Goal: Task Accomplishment & Management: Use online tool/utility

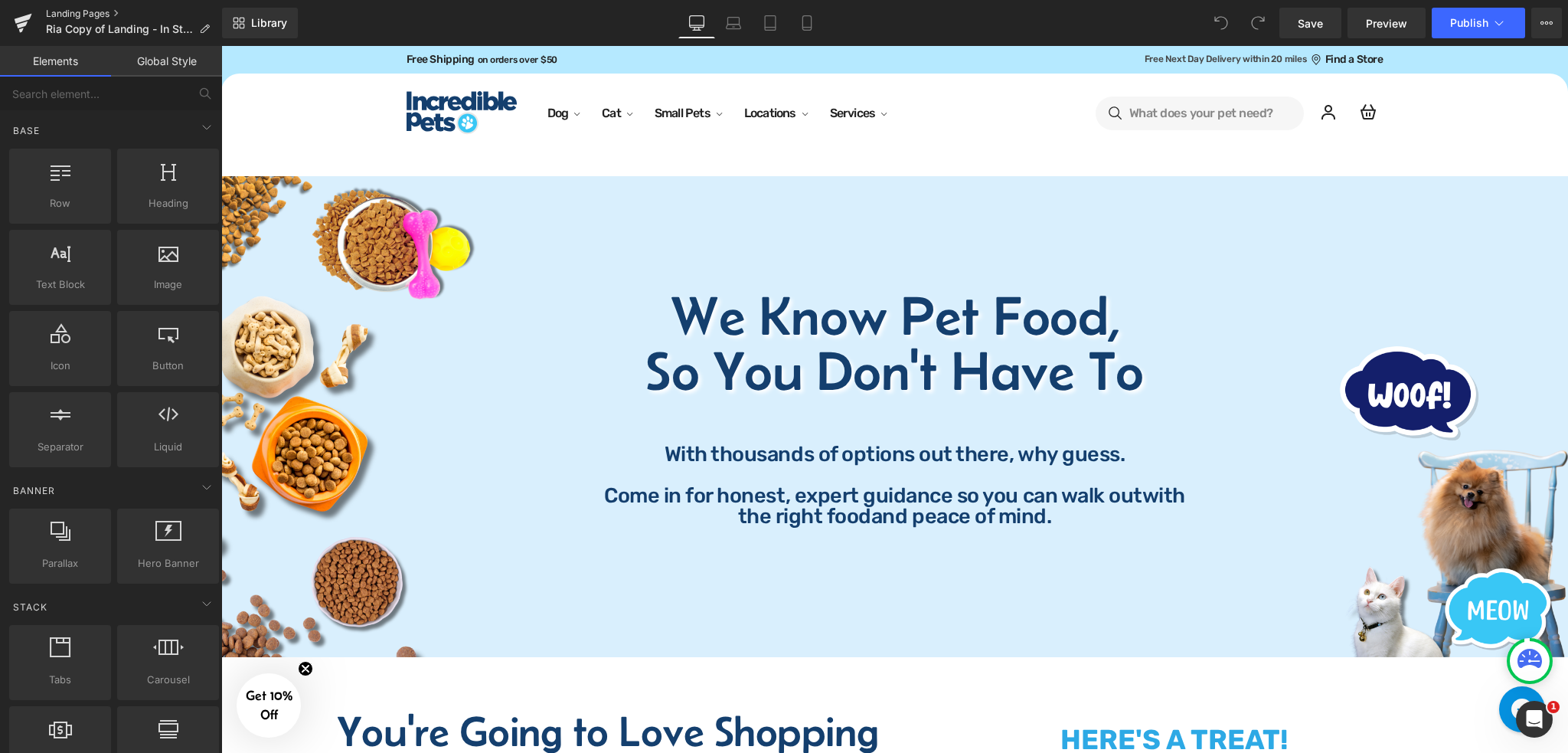
click at [100, 12] on link "Landing Pages" at bounding box center [134, 14] width 176 height 12
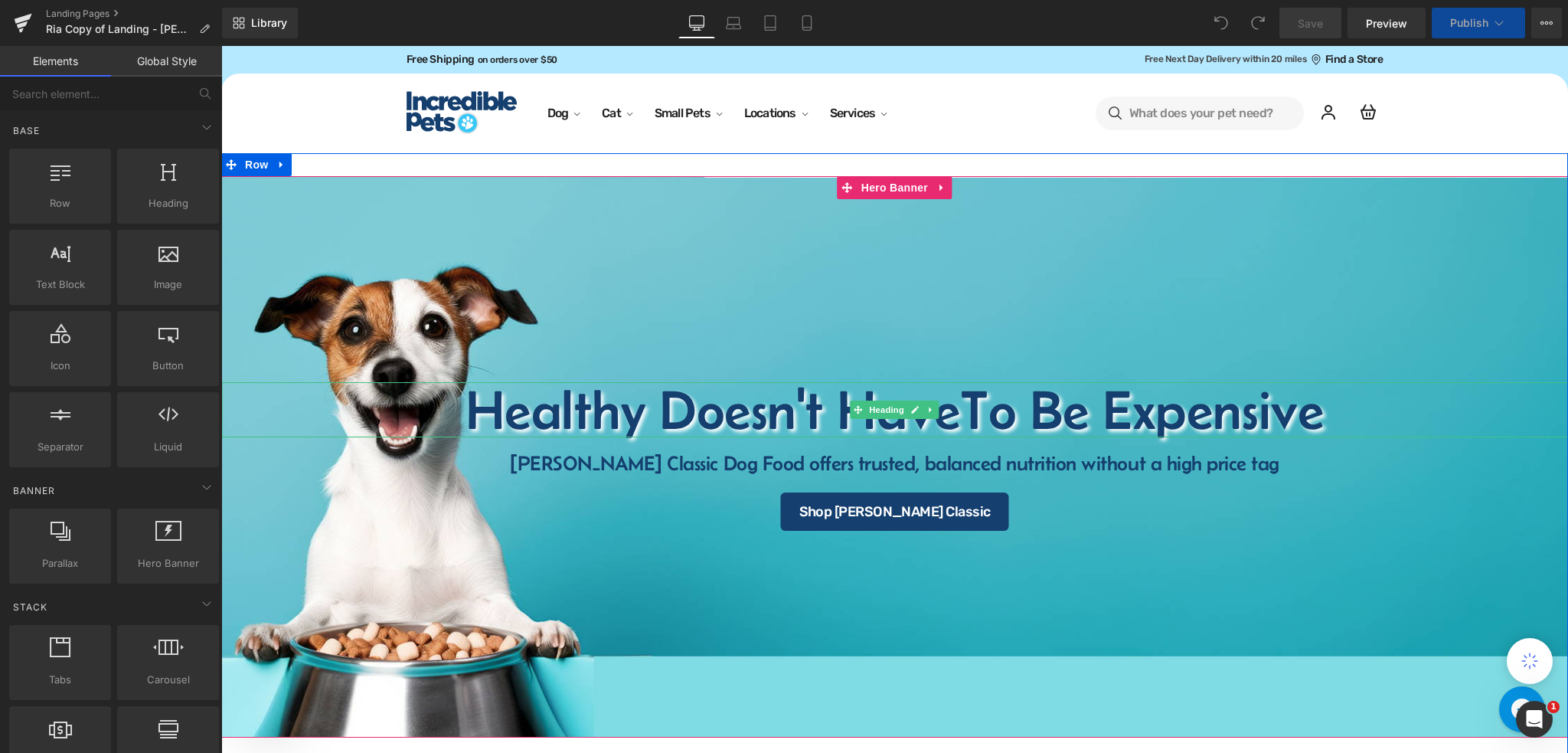
select select "30-lb"
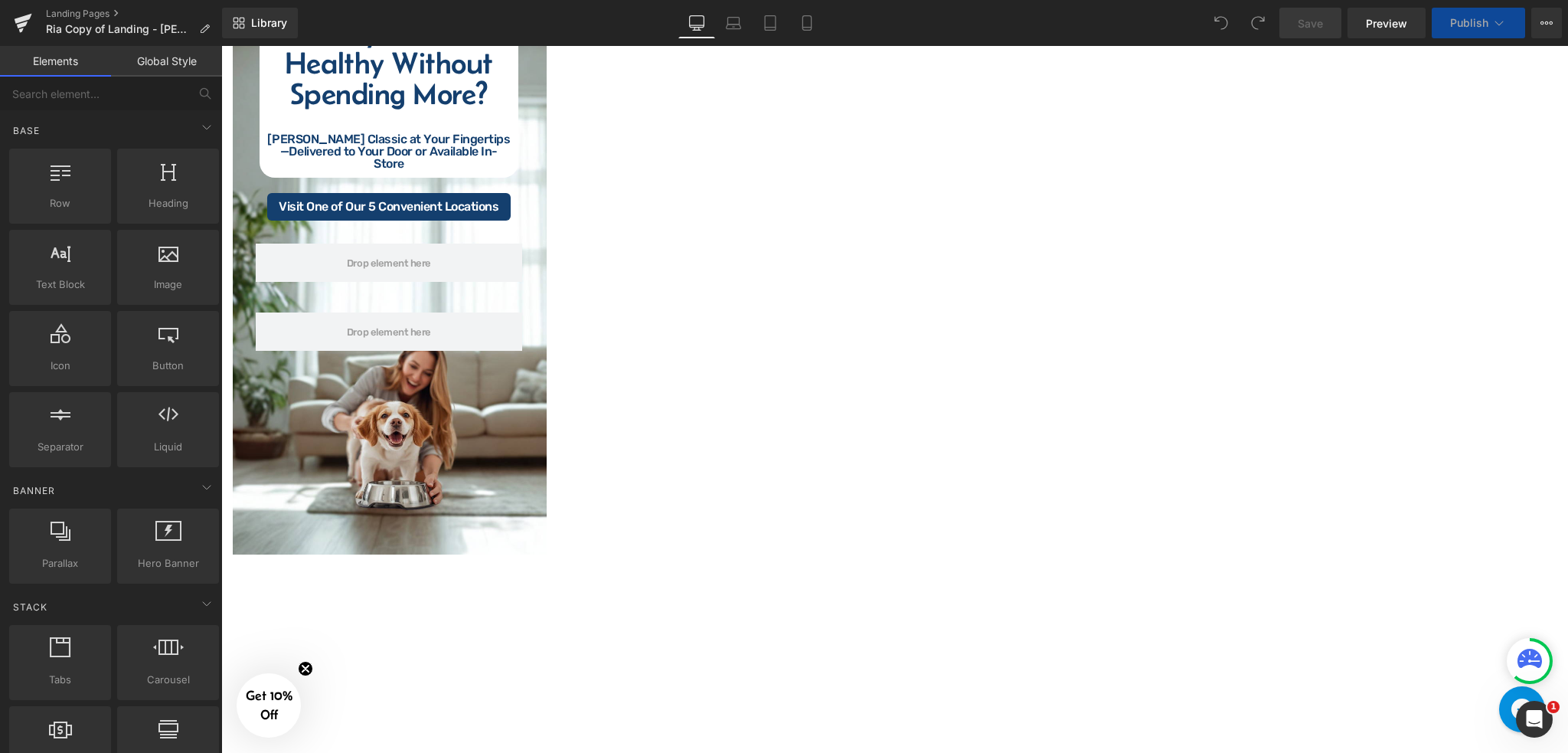
scroll to position [2758, 0]
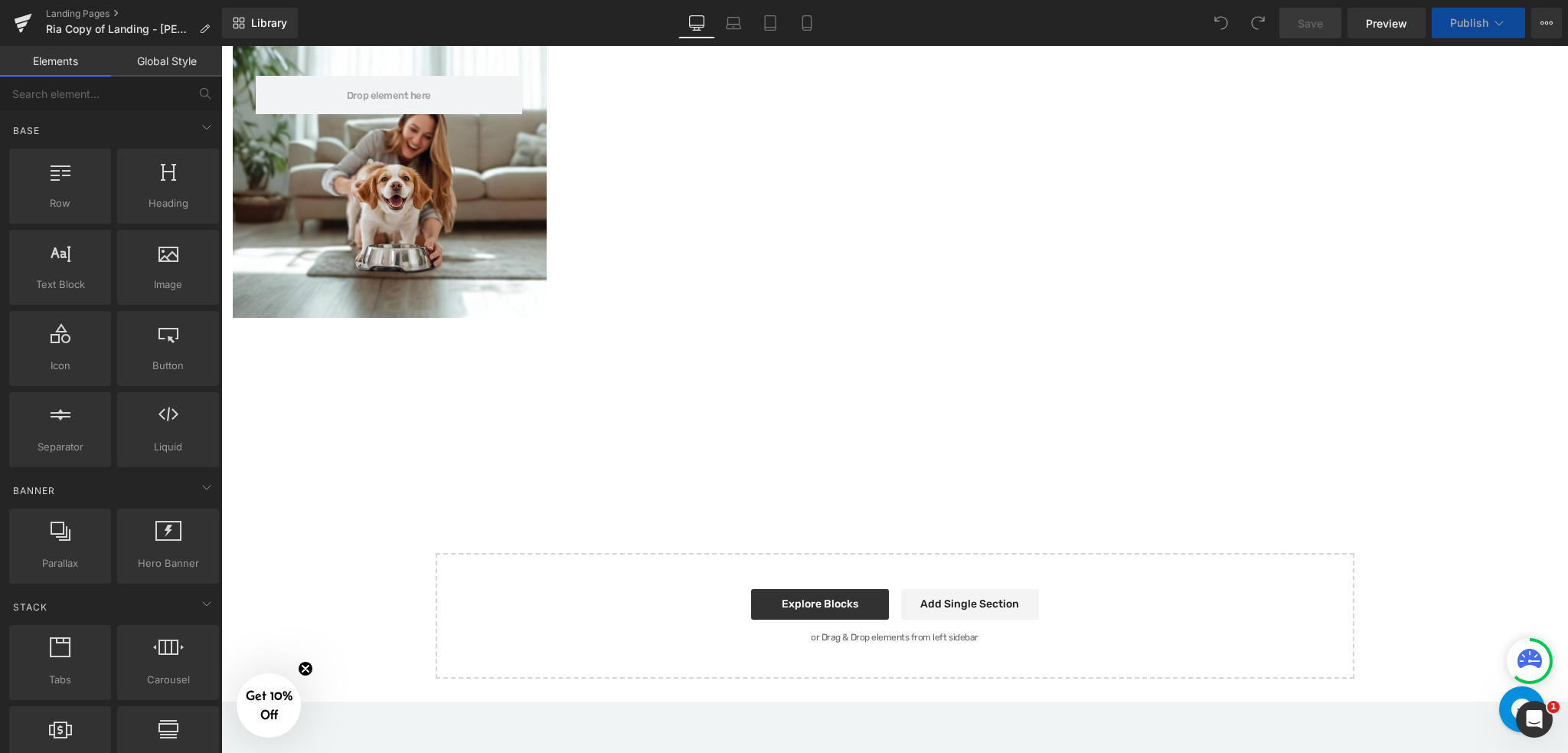
select select "15-lb"
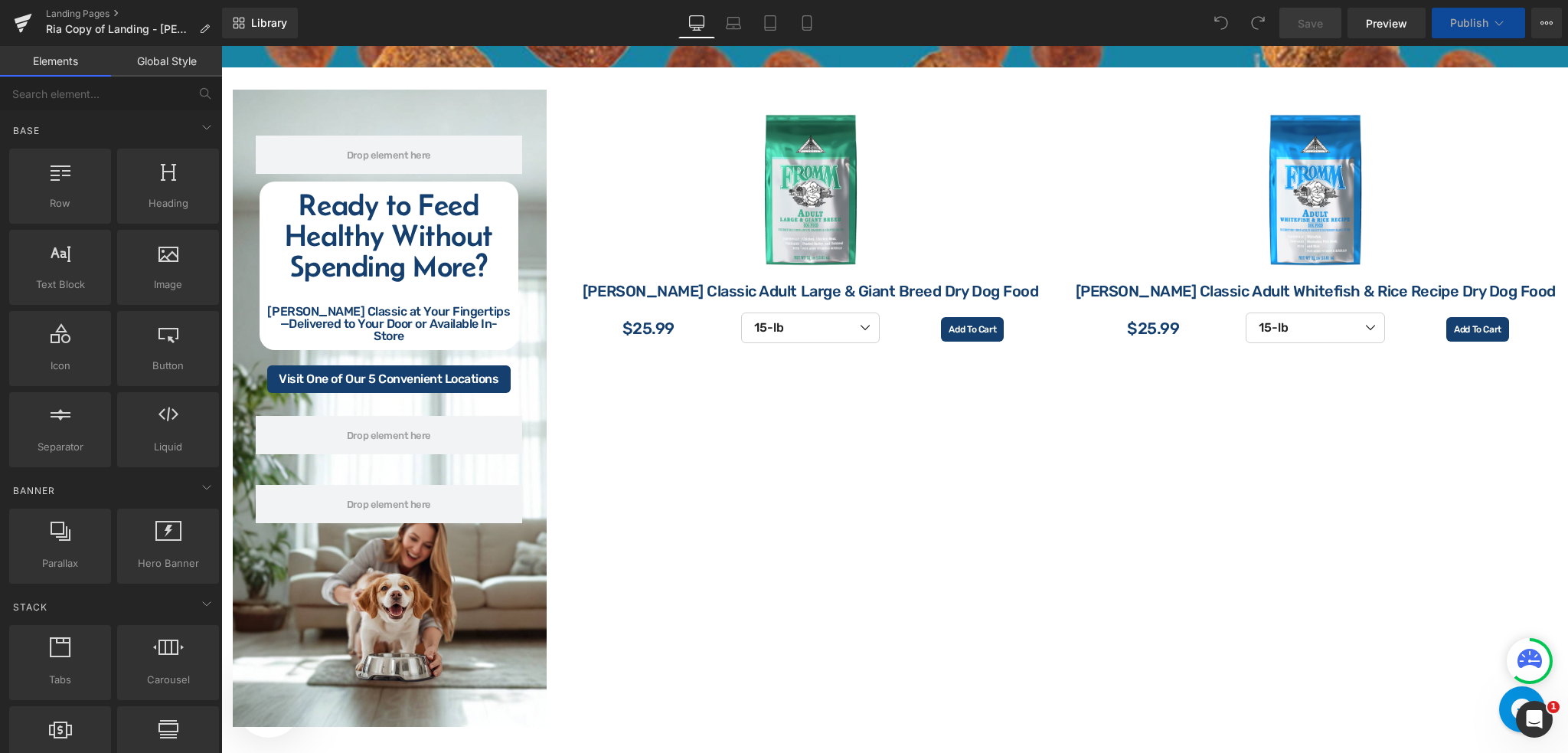
select select "15-lb"
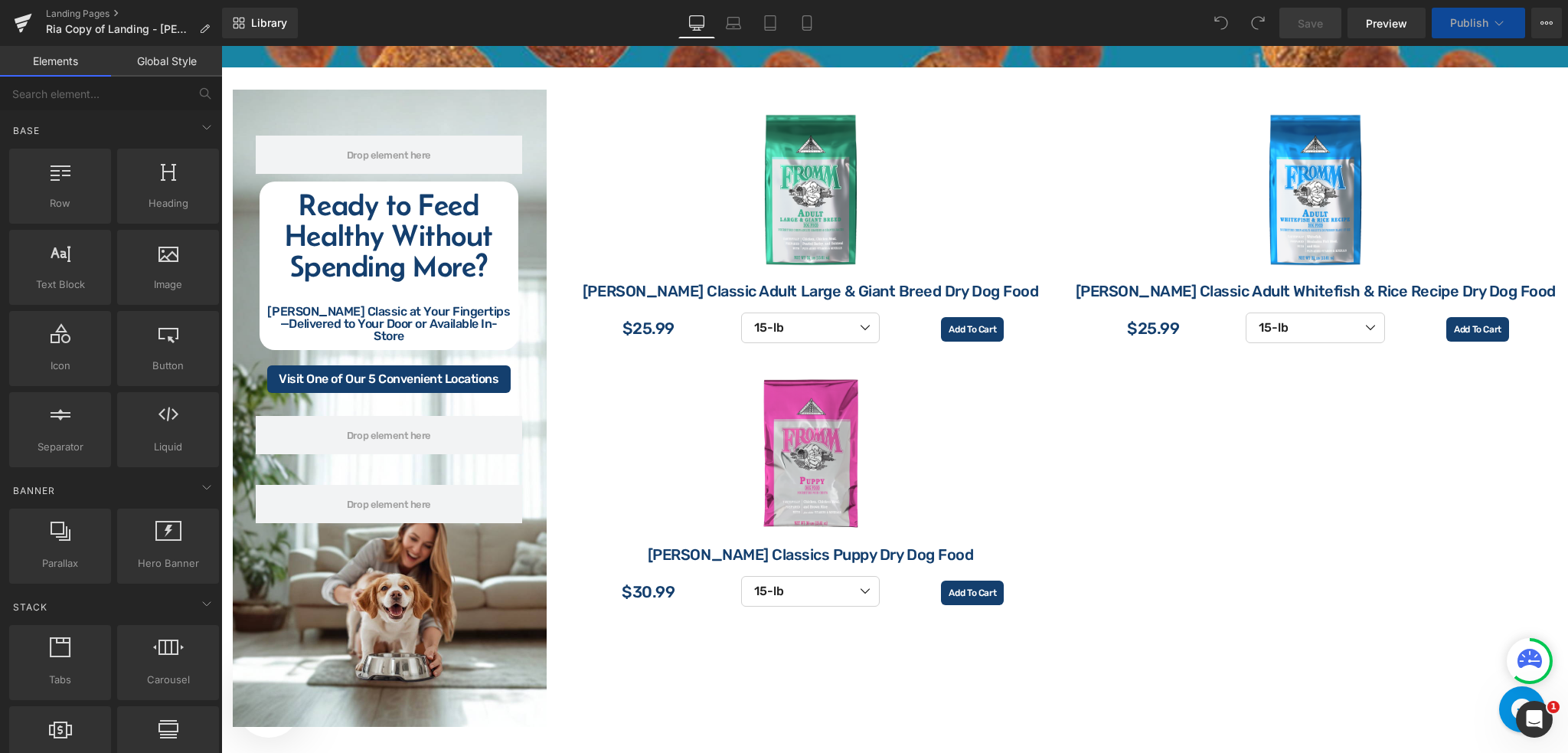
select select "15-lb"
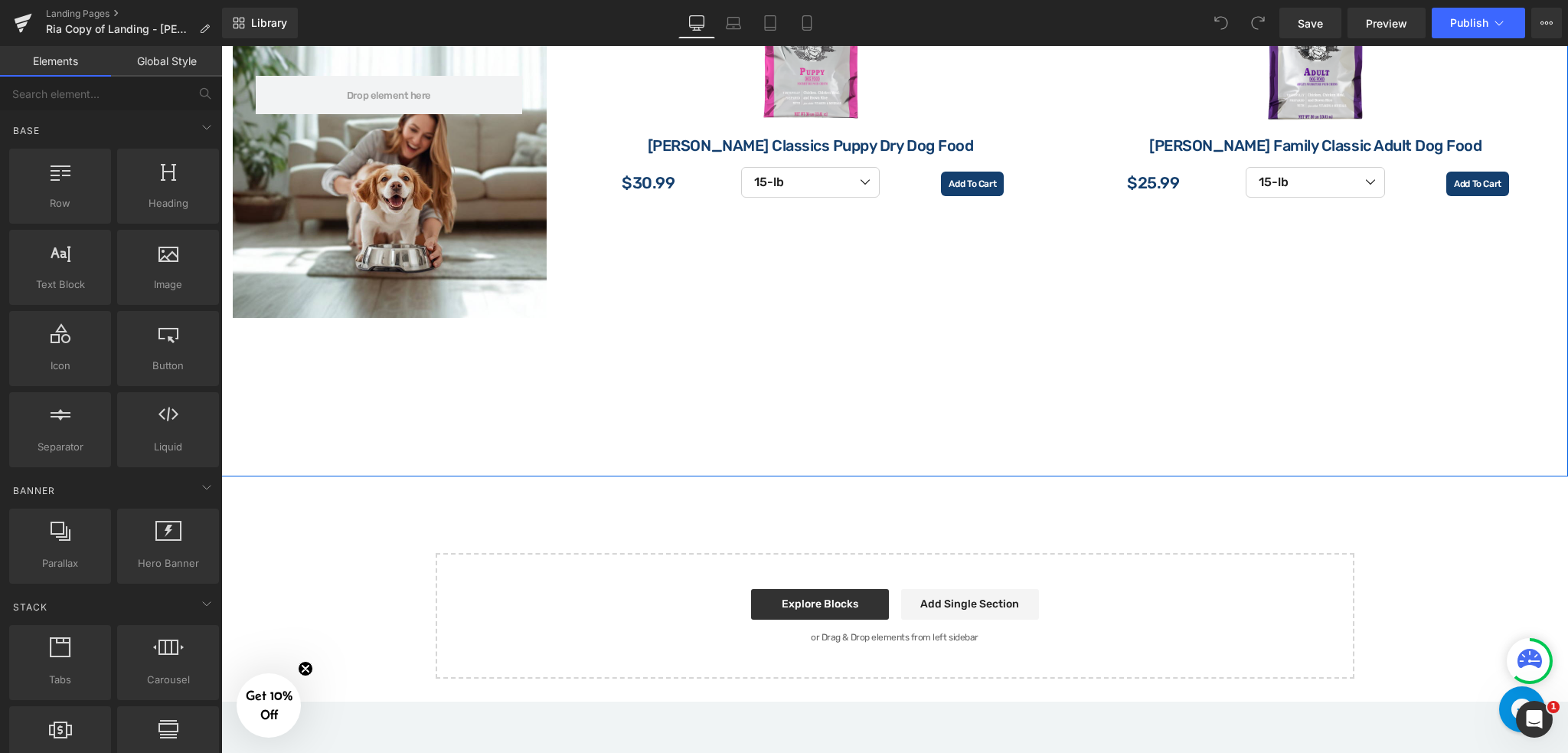
scroll to position [2655, 0]
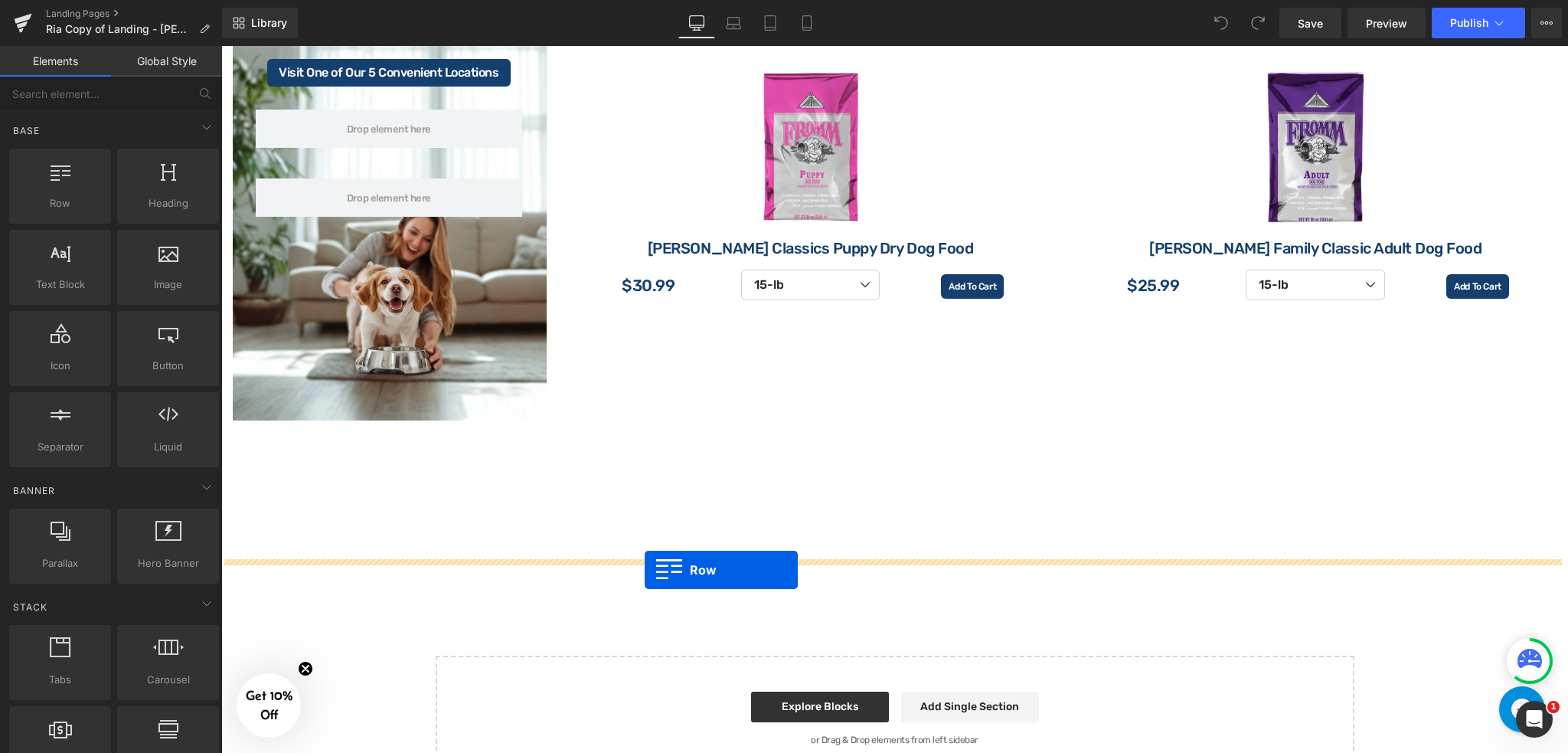
drag, startPoint x: 278, startPoint y: 222, endPoint x: 645, endPoint y: 570, distance: 505.8
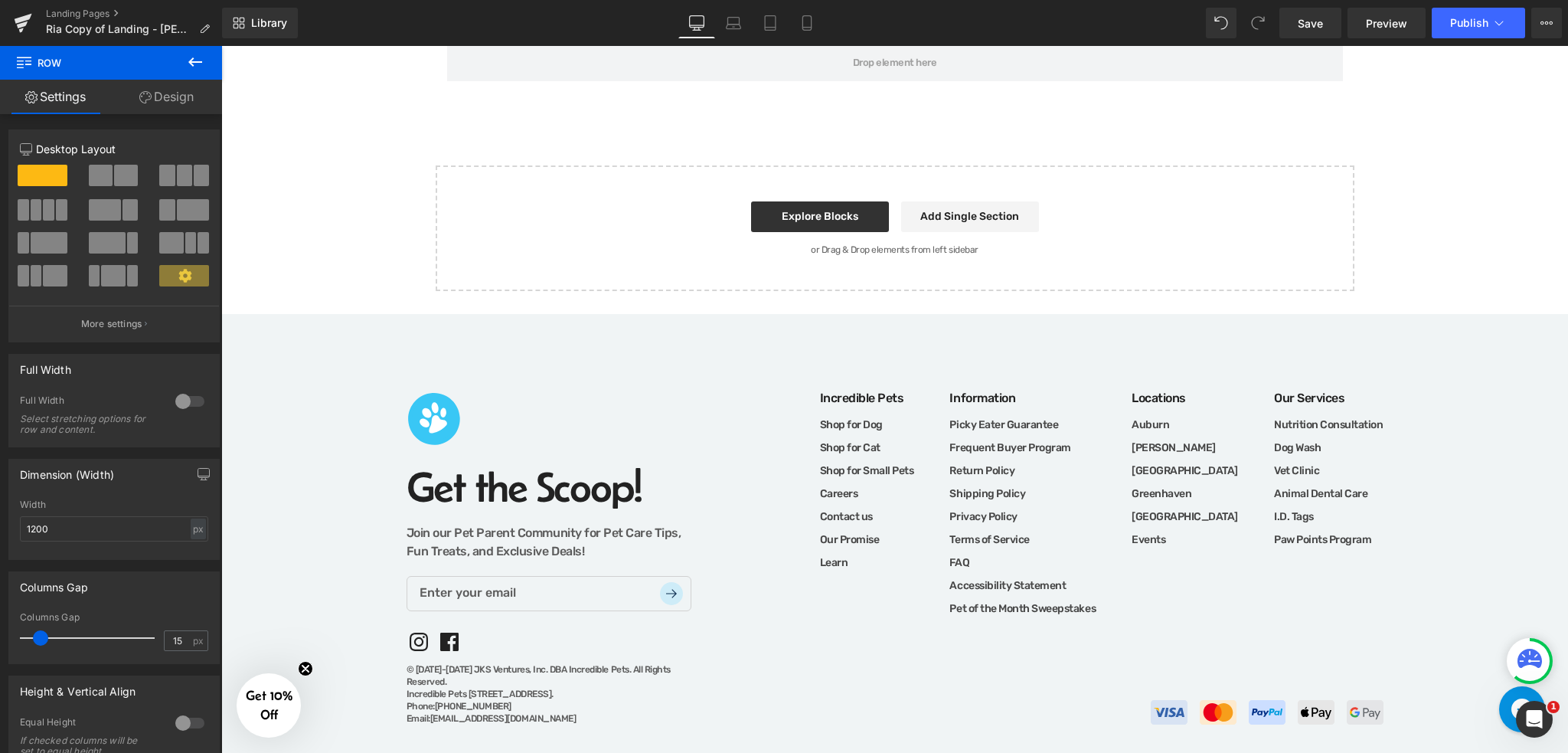
scroll to position [3012, 0]
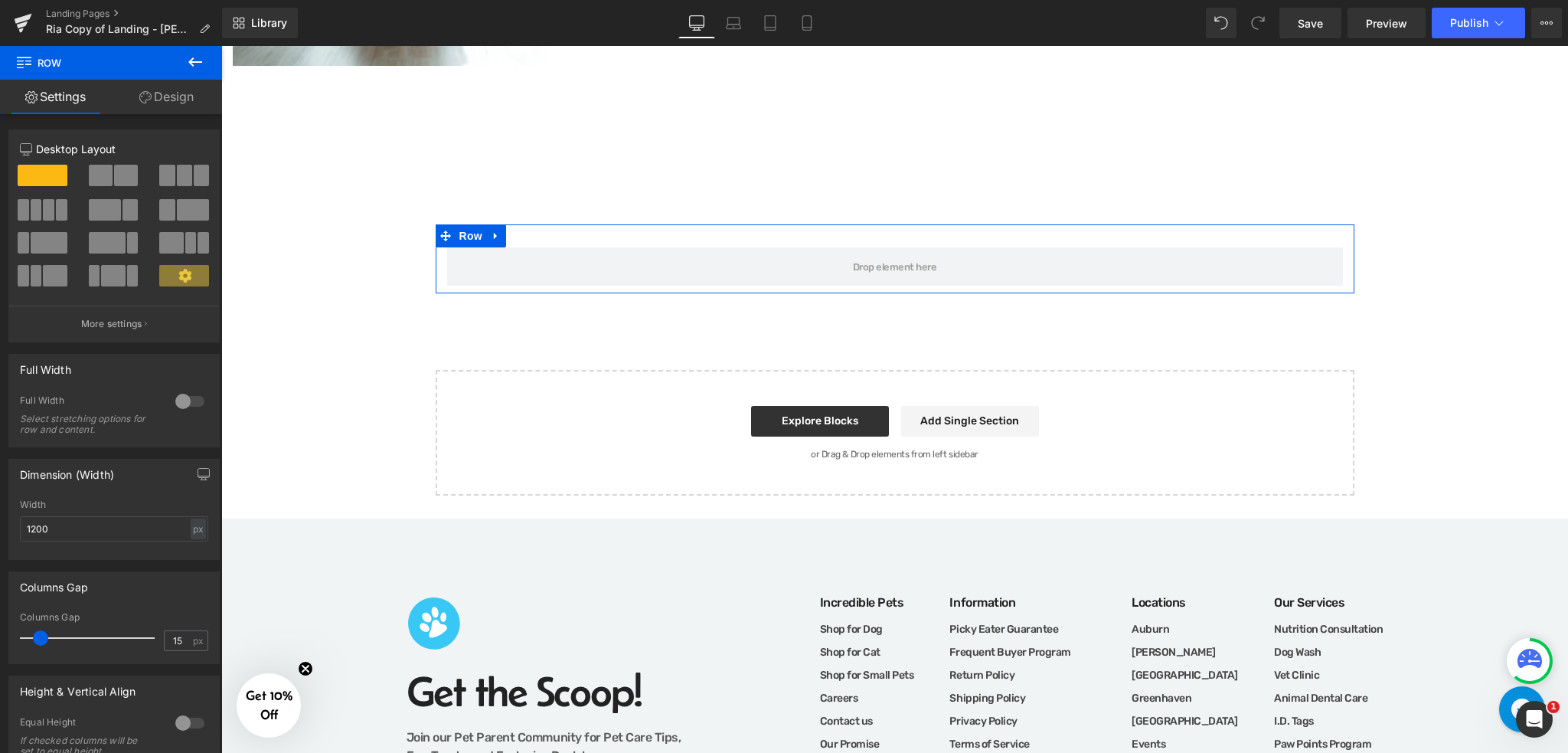
click at [176, 99] on link "Design" at bounding box center [166, 97] width 111 height 35
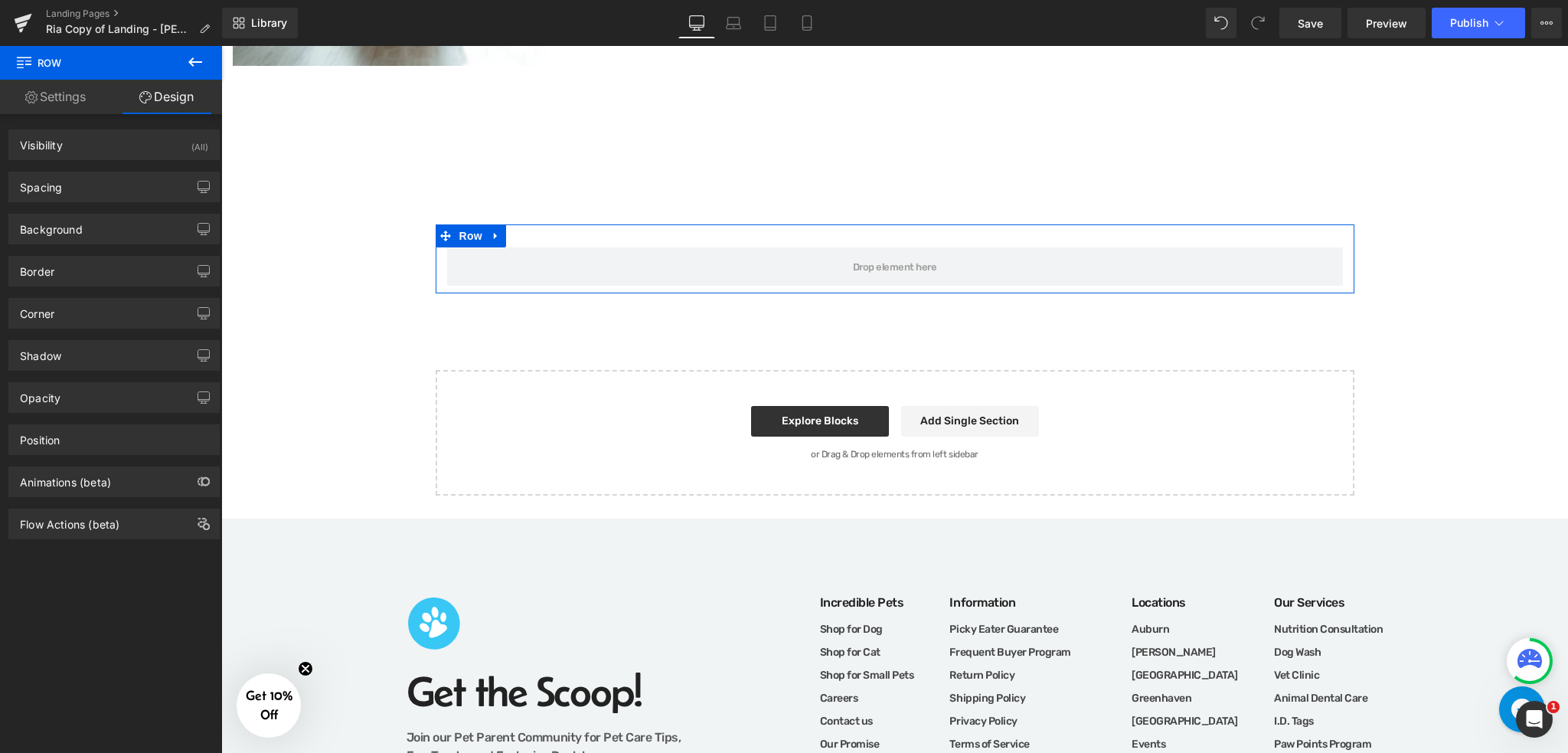
click at [193, 59] on icon at bounding box center [195, 62] width 19 height 19
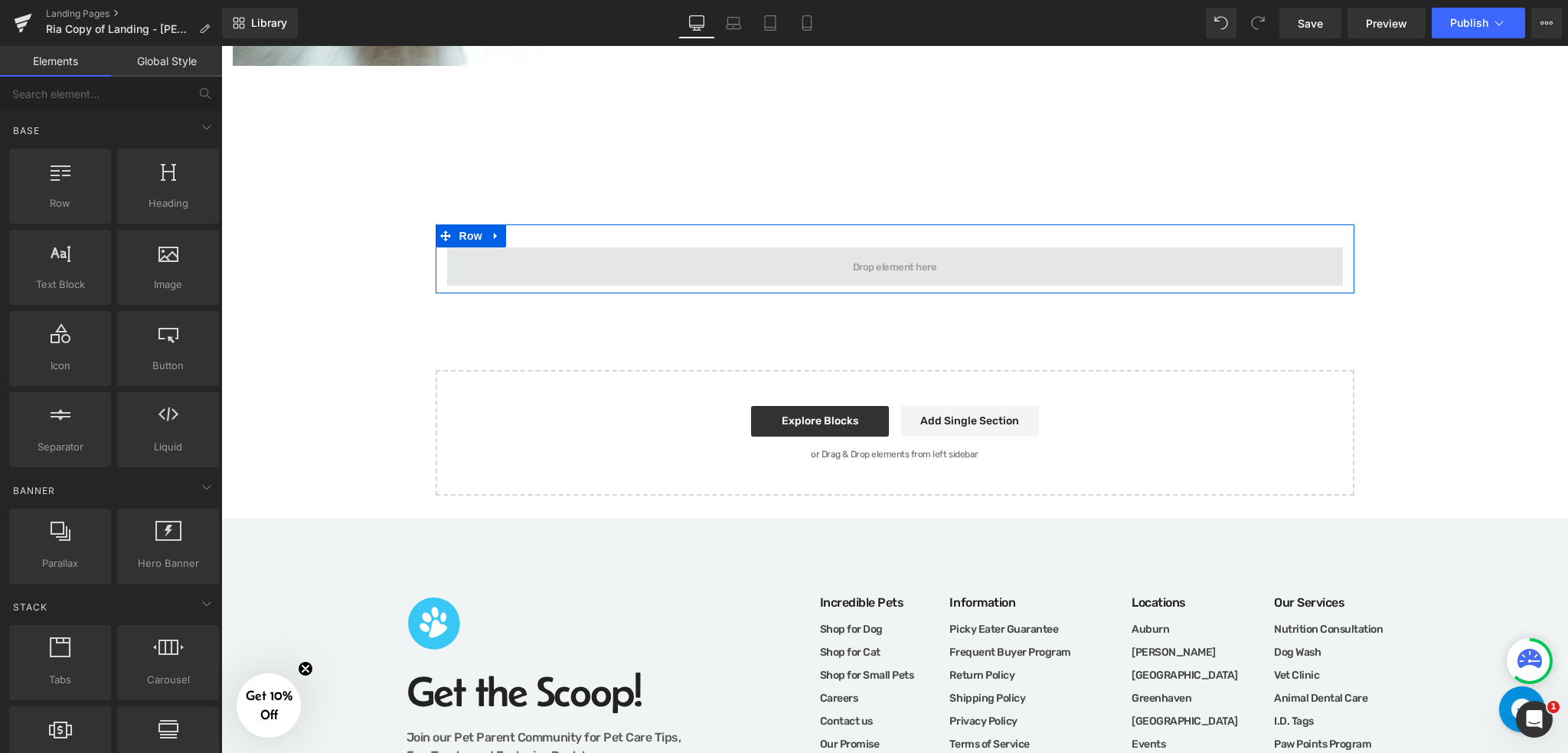
click at [540, 247] on span at bounding box center [895, 266] width 896 height 38
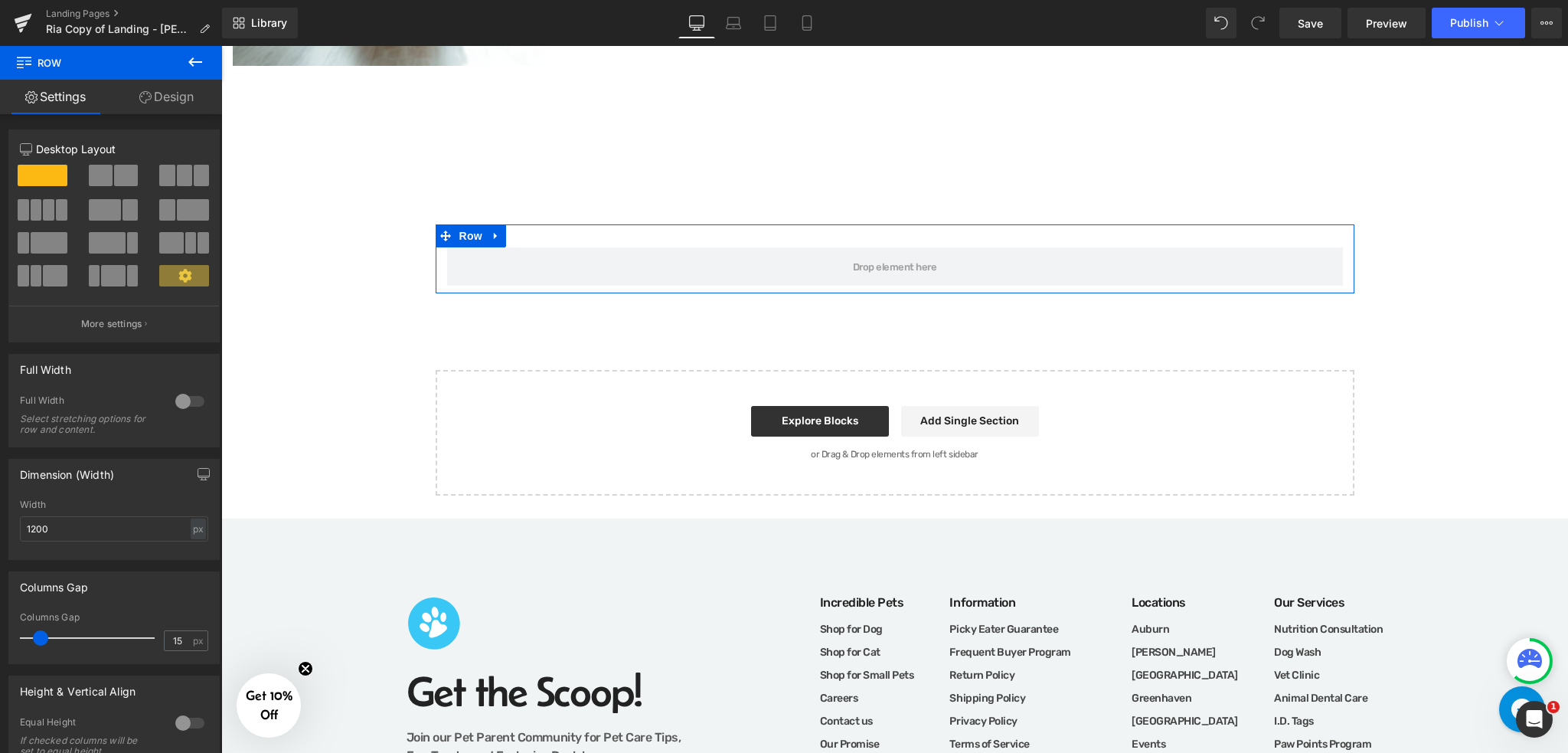
click at [114, 181] on span at bounding box center [126, 175] width 24 height 21
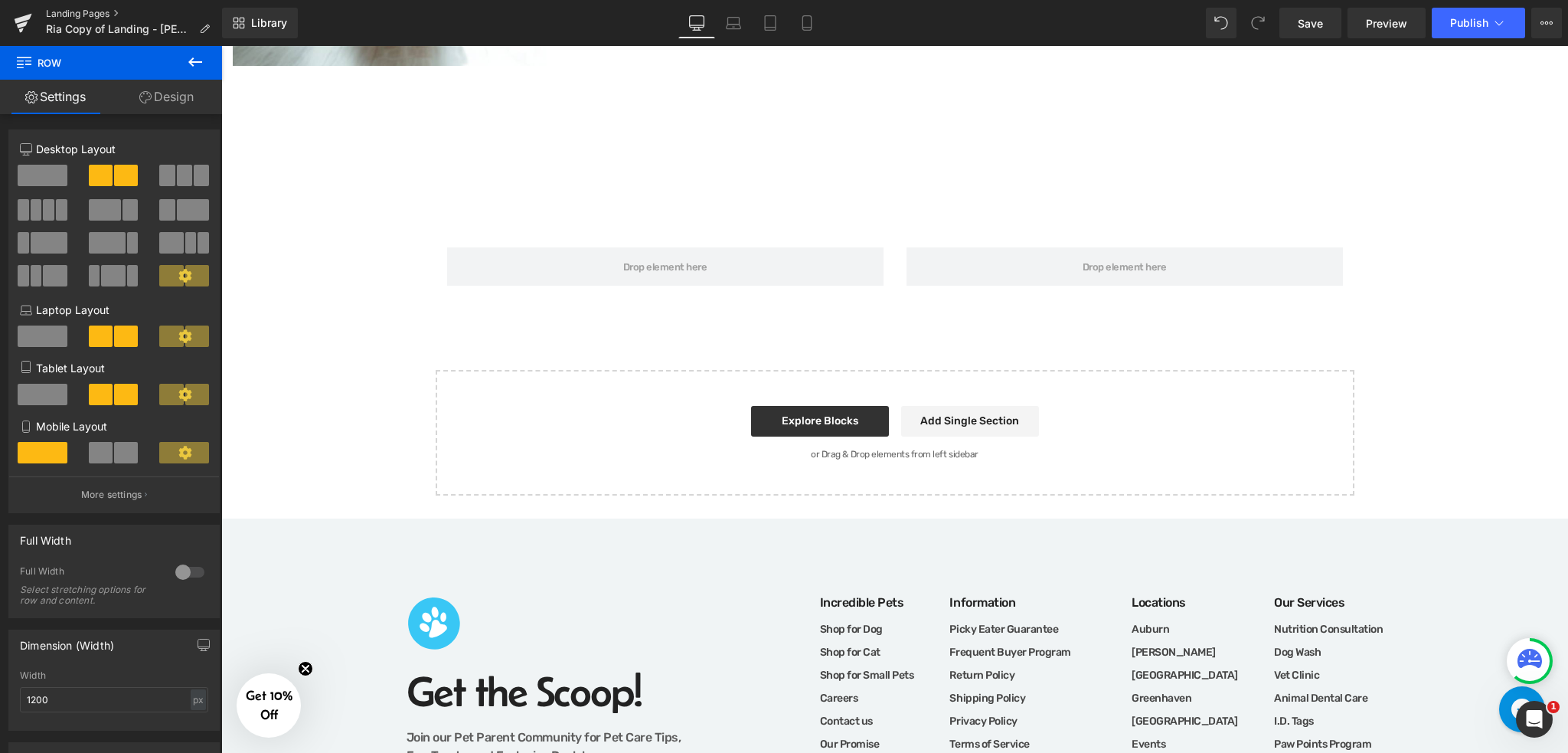
click at [90, 12] on link "Landing Pages" at bounding box center [134, 14] width 176 height 12
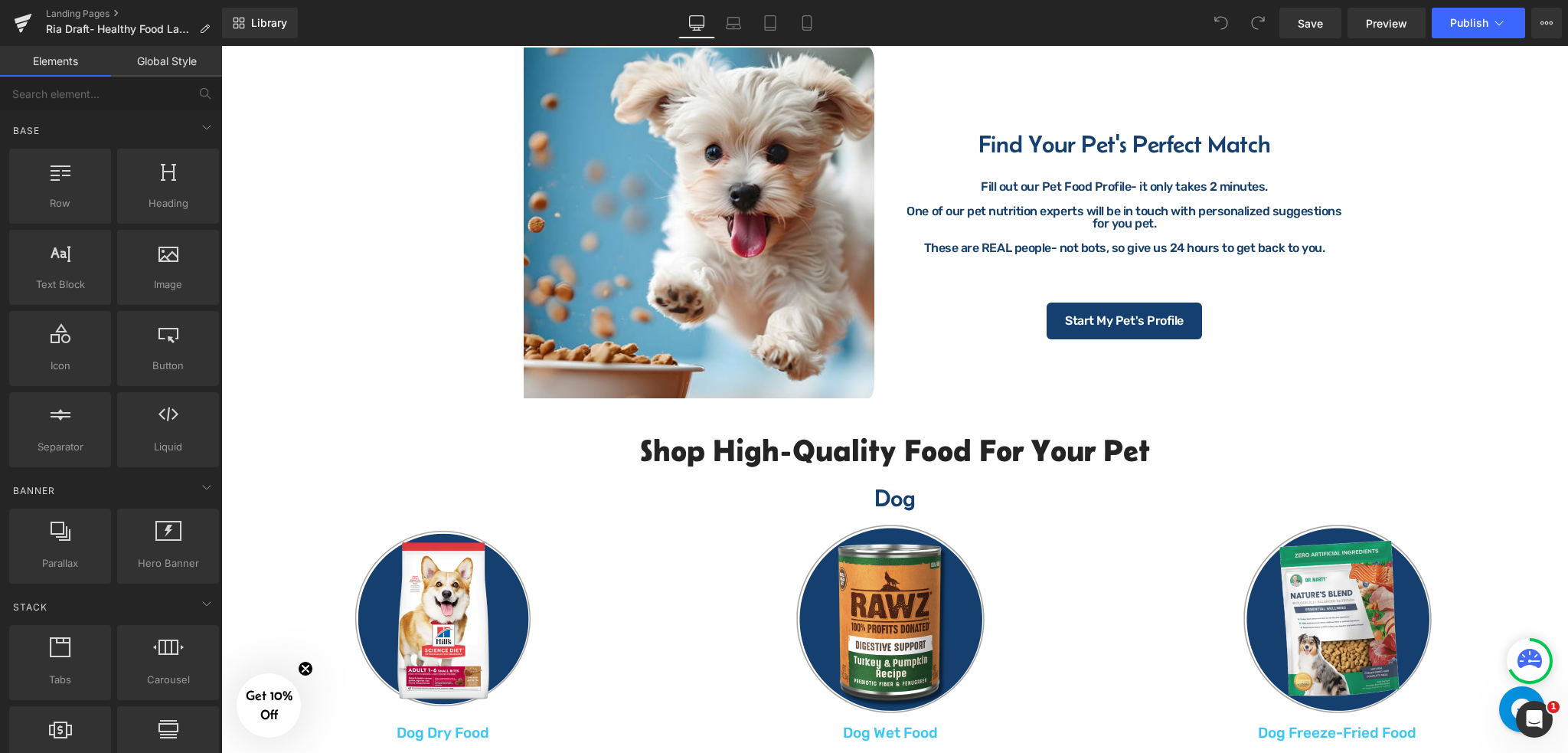
scroll to position [919, 0]
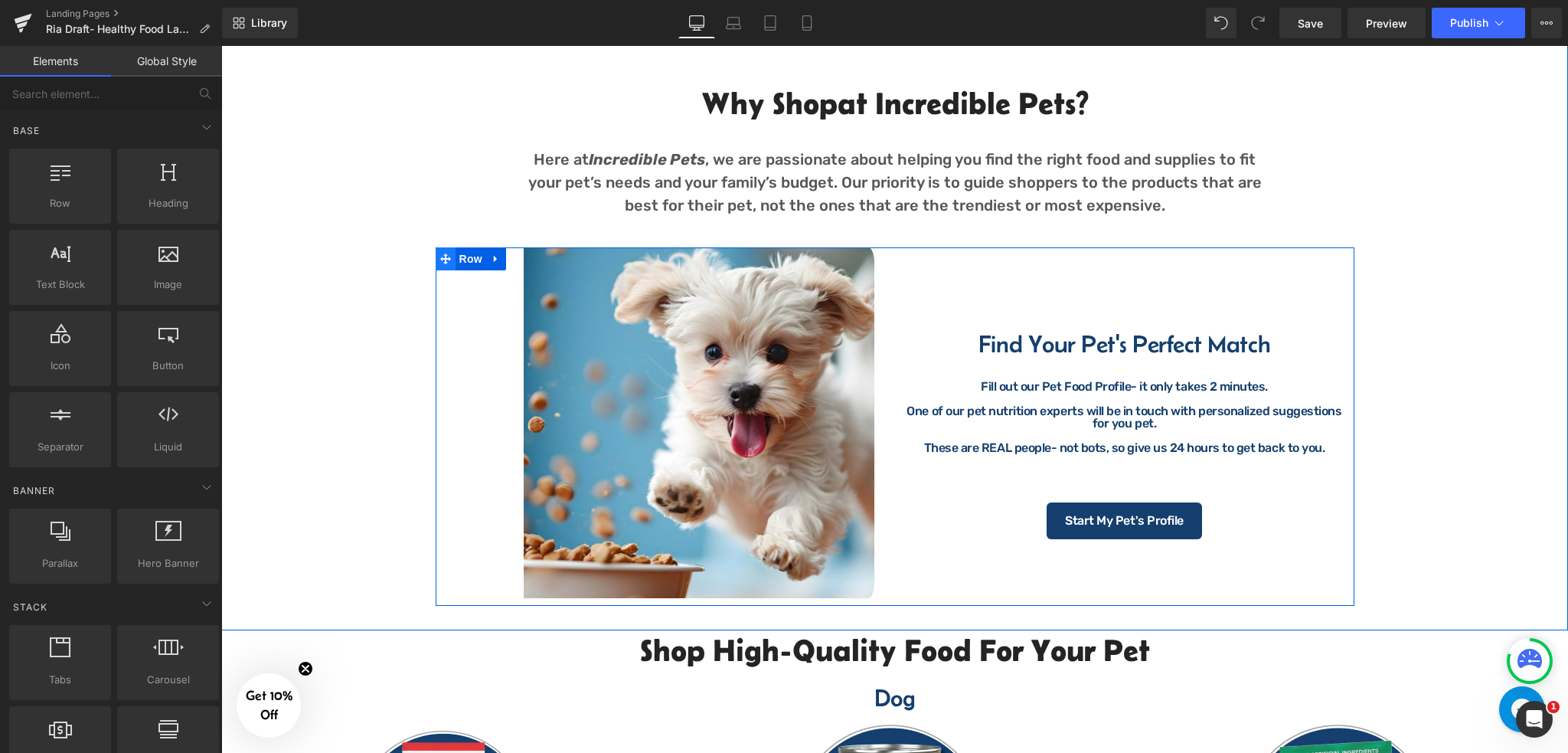
click at [441, 256] on icon at bounding box center [445, 259] width 11 height 11
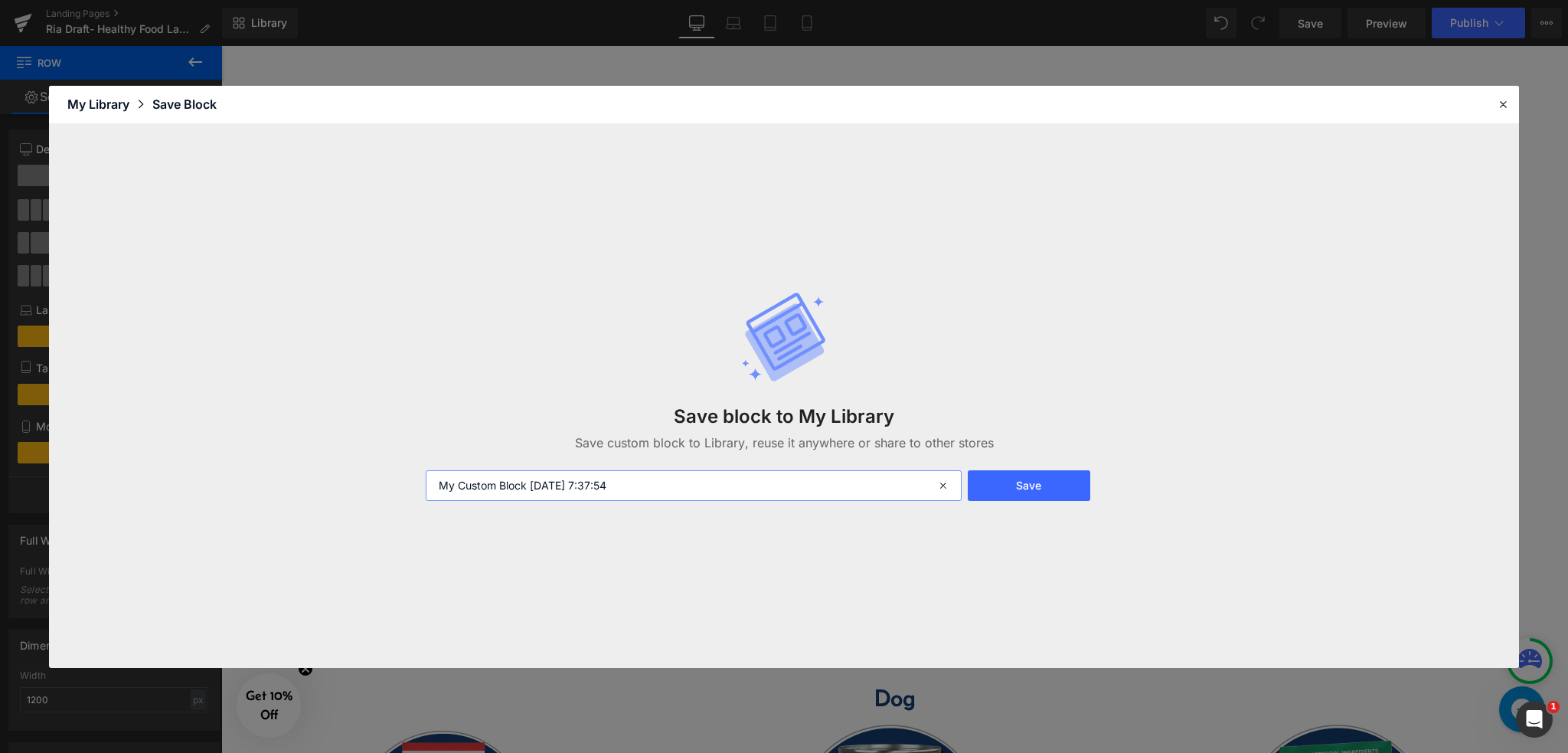
click at [569, 491] on input "My Custom Block 2025-09-16 7:37:54" at bounding box center [694, 486] width 536 height 31
type input "Pet Quiz Row"
click at [1033, 491] on button "Save" at bounding box center [1029, 486] width 122 height 31
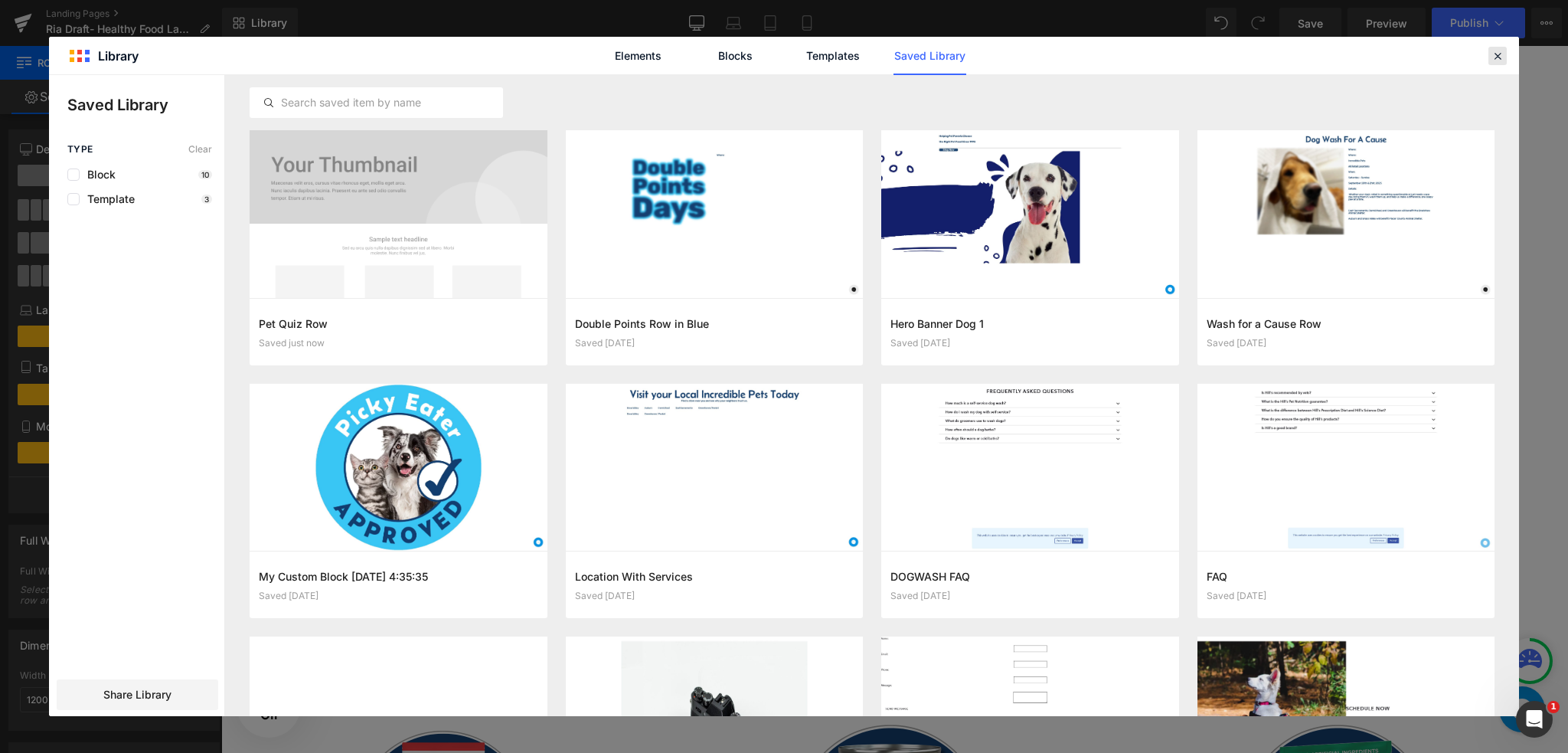
click at [1498, 55] on icon at bounding box center [1498, 56] width 14 height 14
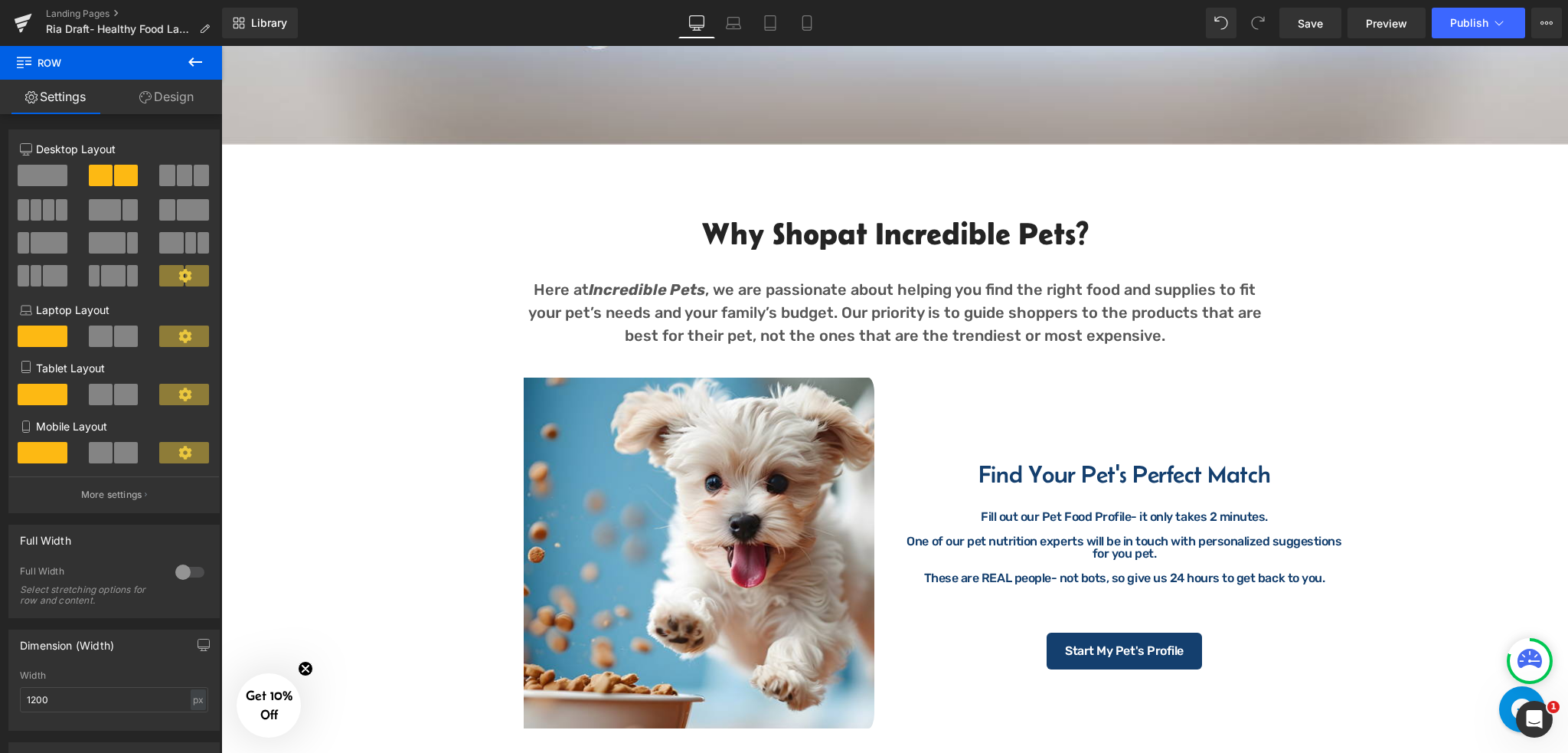
scroll to position [715, 0]
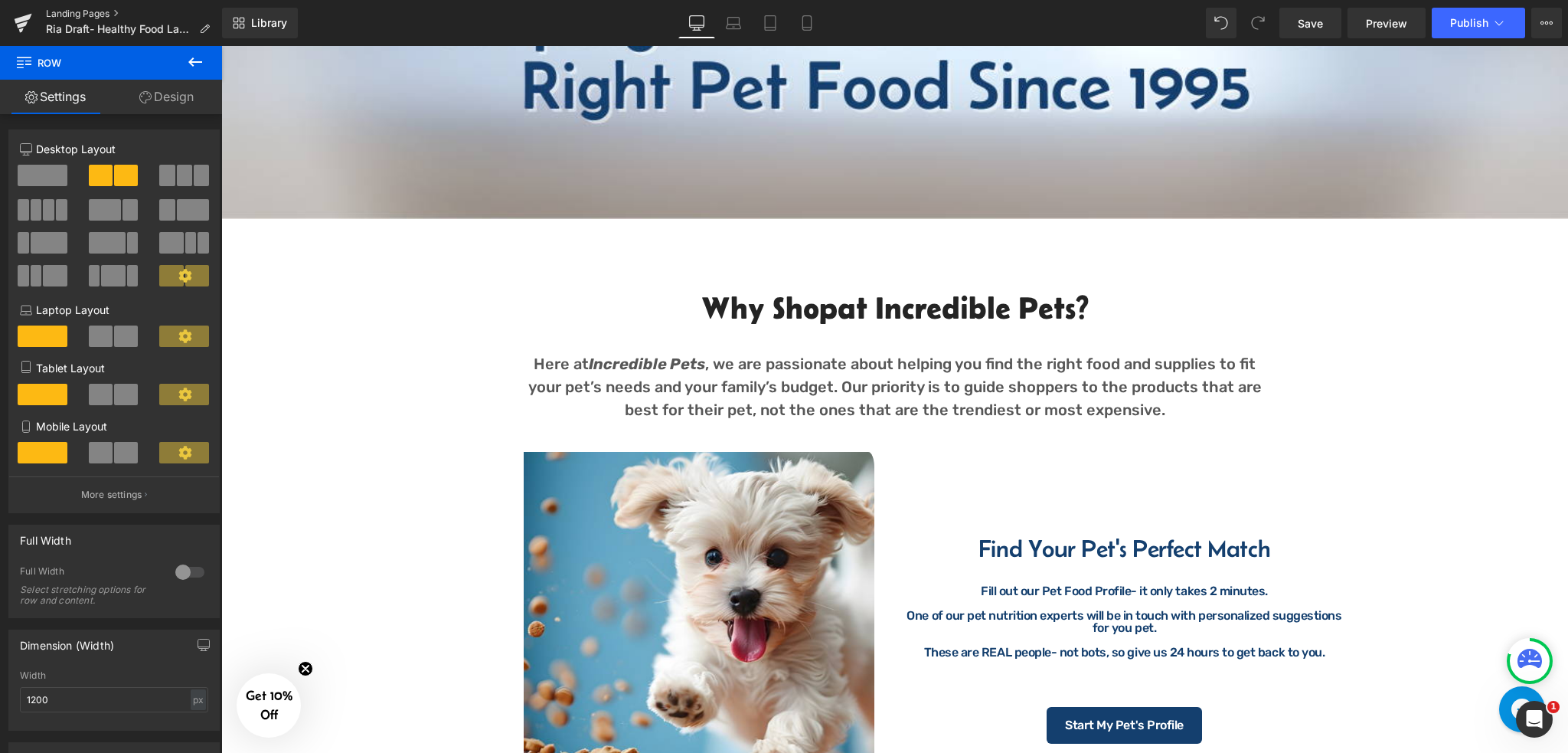
click at [99, 8] on link "Landing Pages" at bounding box center [134, 14] width 176 height 12
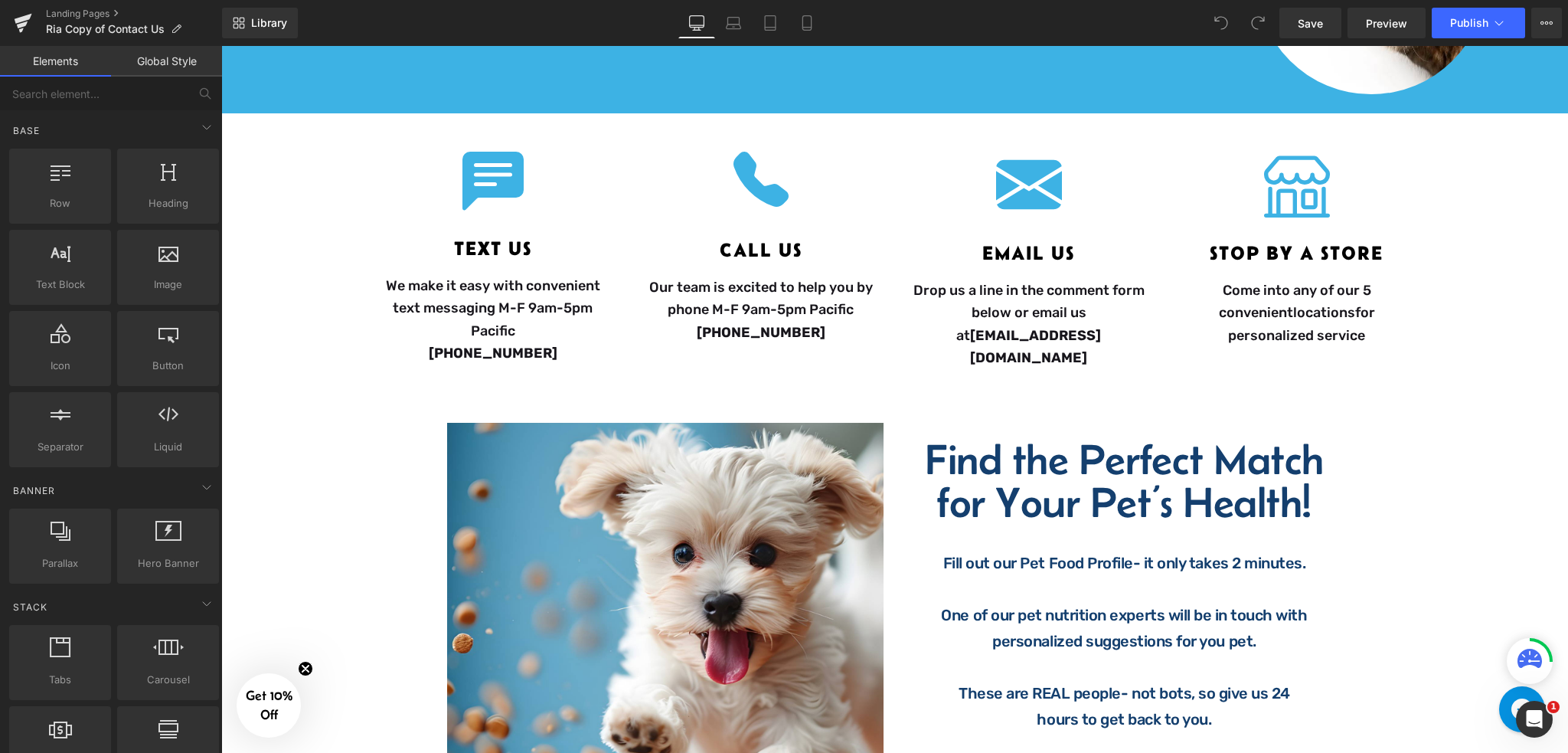
scroll to position [510, 0]
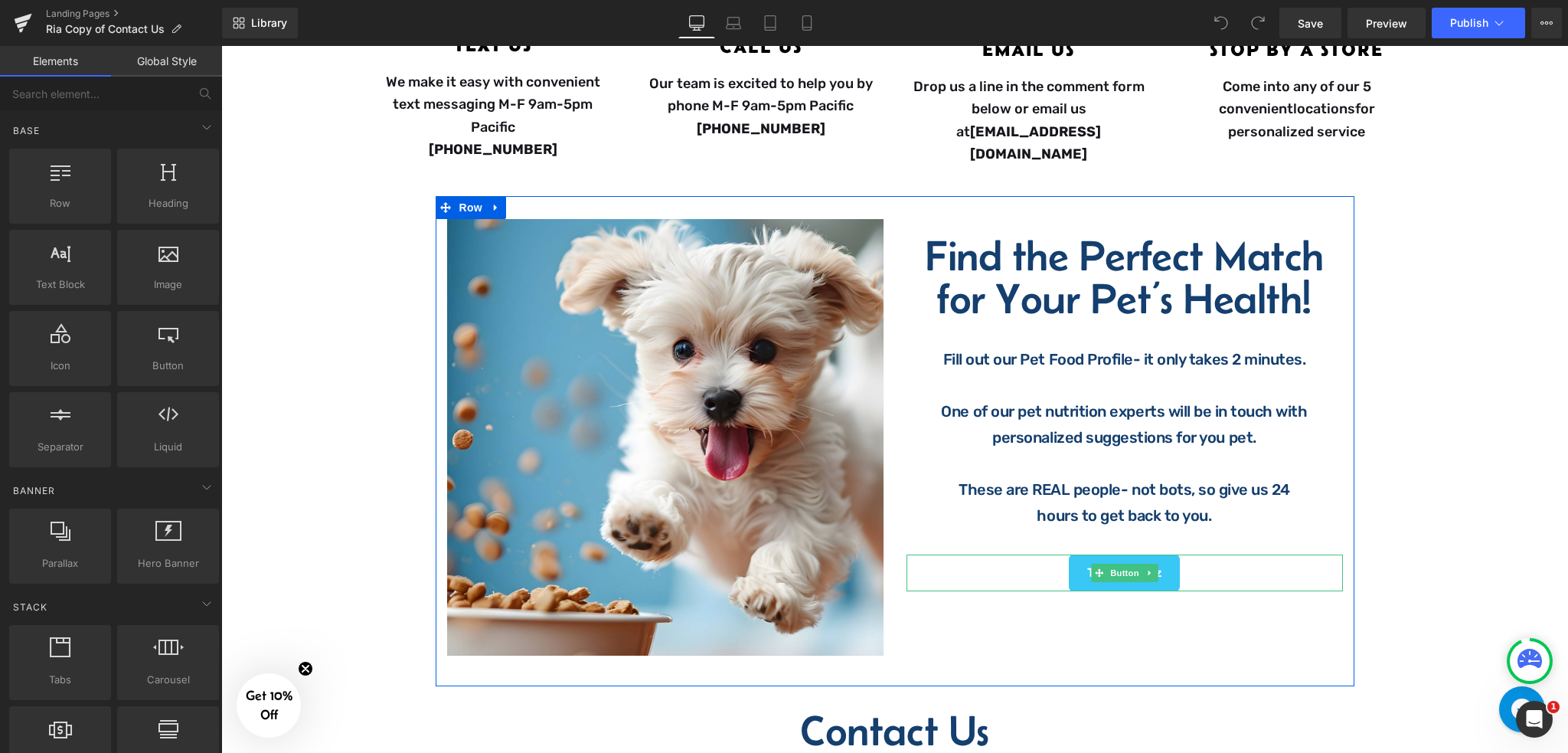
click at [1197, 563] on div "Take the Quiz" at bounding box center [1125, 572] width 436 height 37
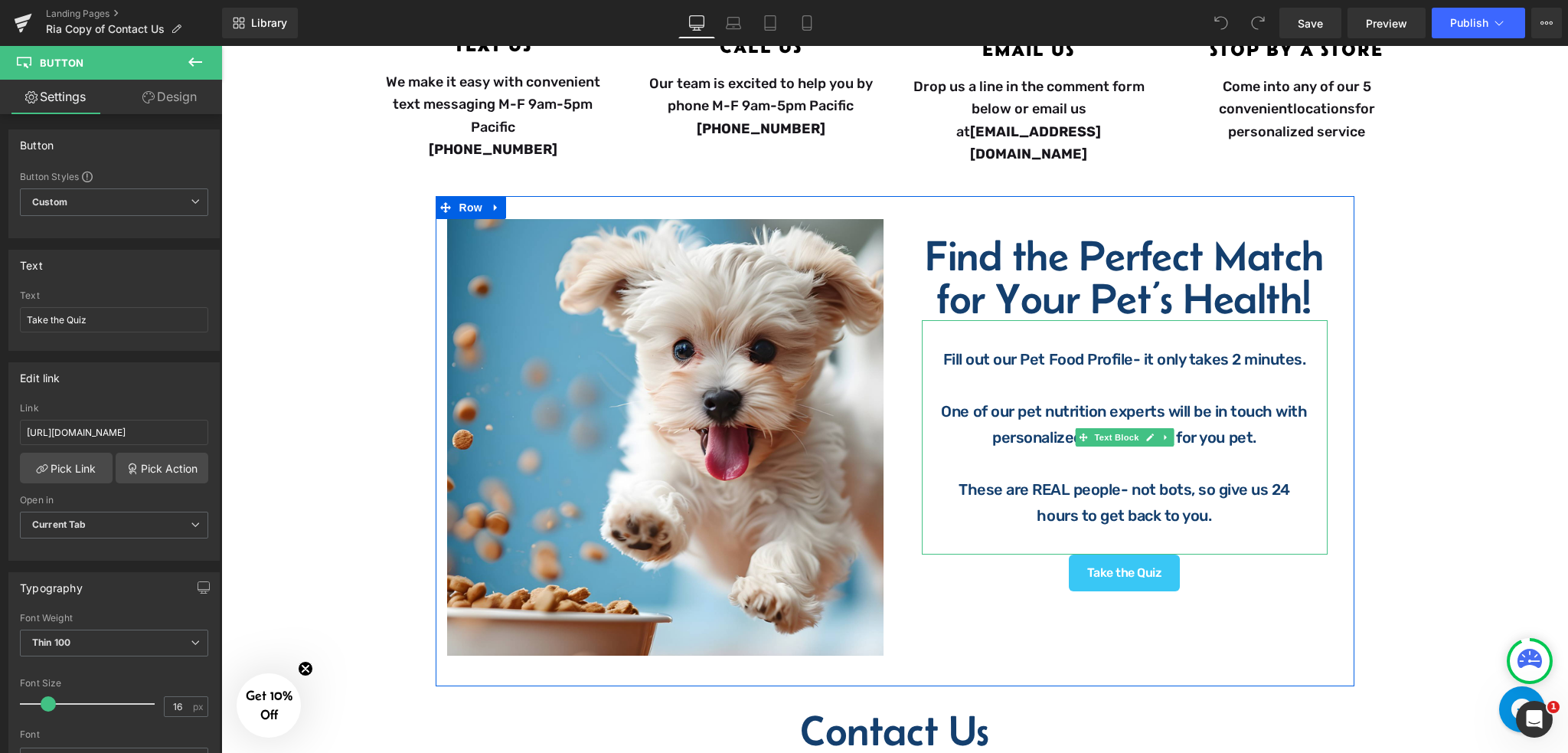
click at [1238, 464] on p at bounding box center [1125, 464] width 375 height 26
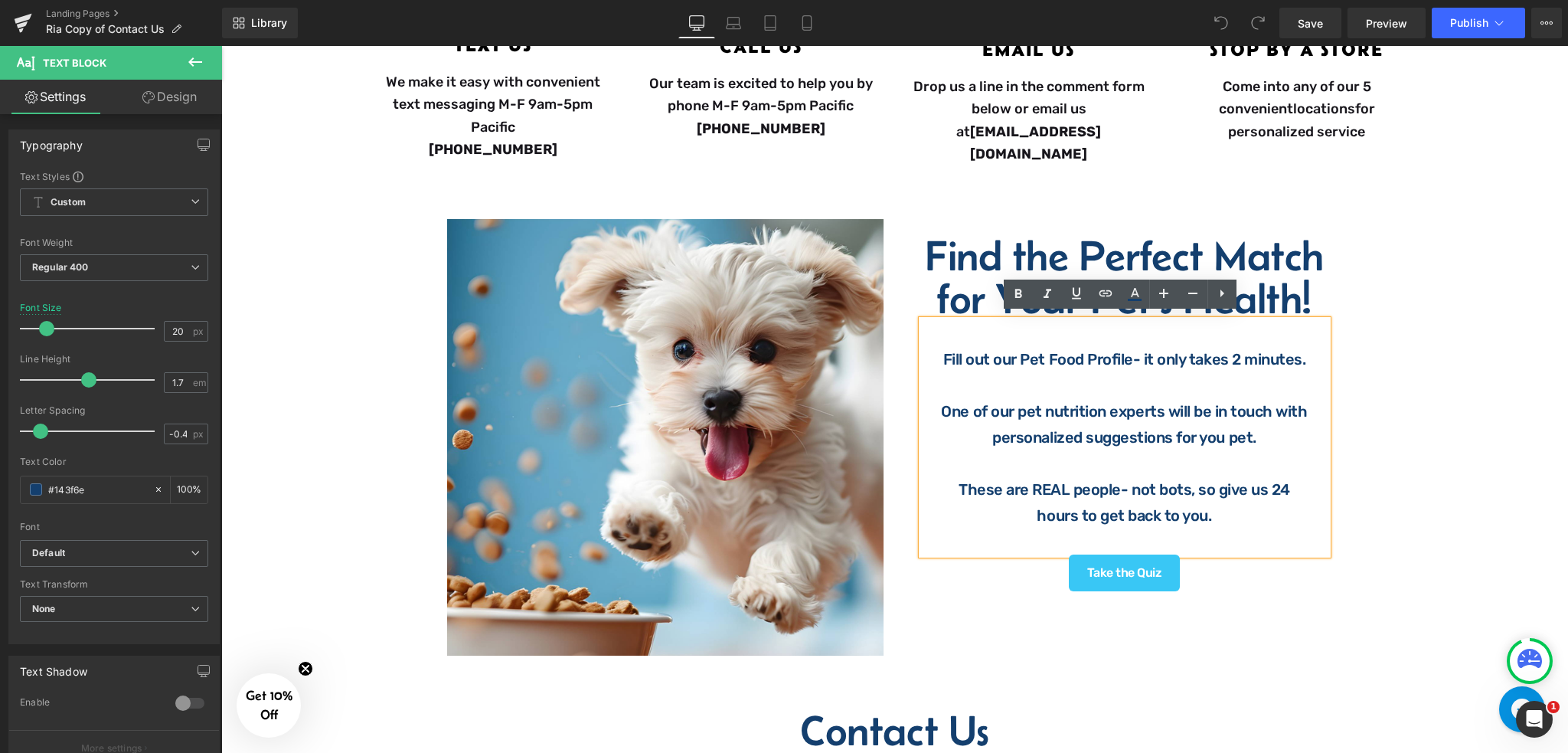
click at [983, 398] on p "One of our pet nutrition experts will be in touch with personalized suggestions…" at bounding box center [1125, 424] width 375 height 52
click at [1209, 569] on div "Take the Quiz" at bounding box center [1125, 572] width 436 height 37
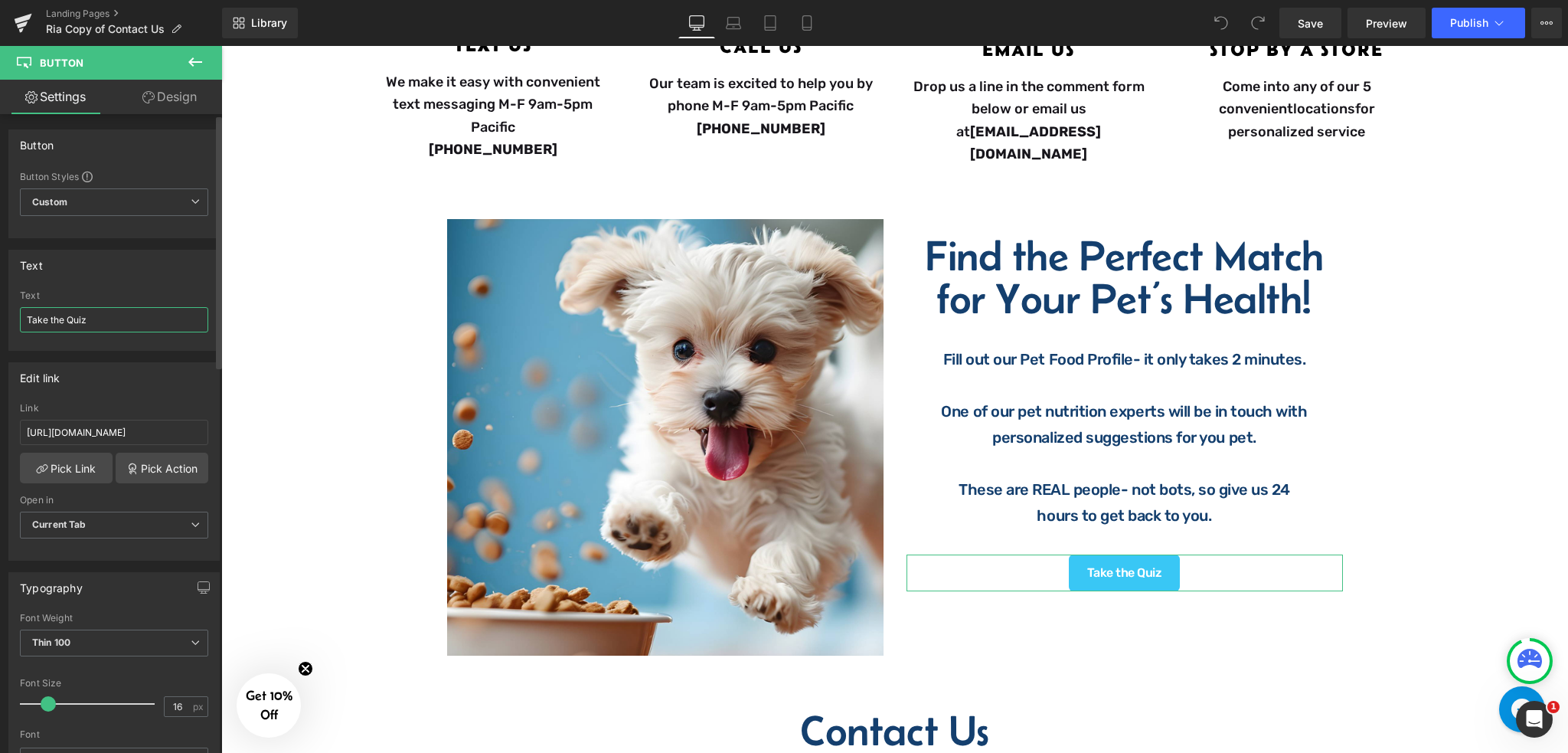
click at [90, 318] on input "Take the Quiz" at bounding box center [114, 320] width 188 height 25
paste input "Start My Pet's Profile"
type input "Start My Pet's Profile"
click at [1313, 23] on span "Save" at bounding box center [1311, 23] width 25 height 16
click at [1313, 31] on link "Save" at bounding box center [1310, 23] width 62 height 31
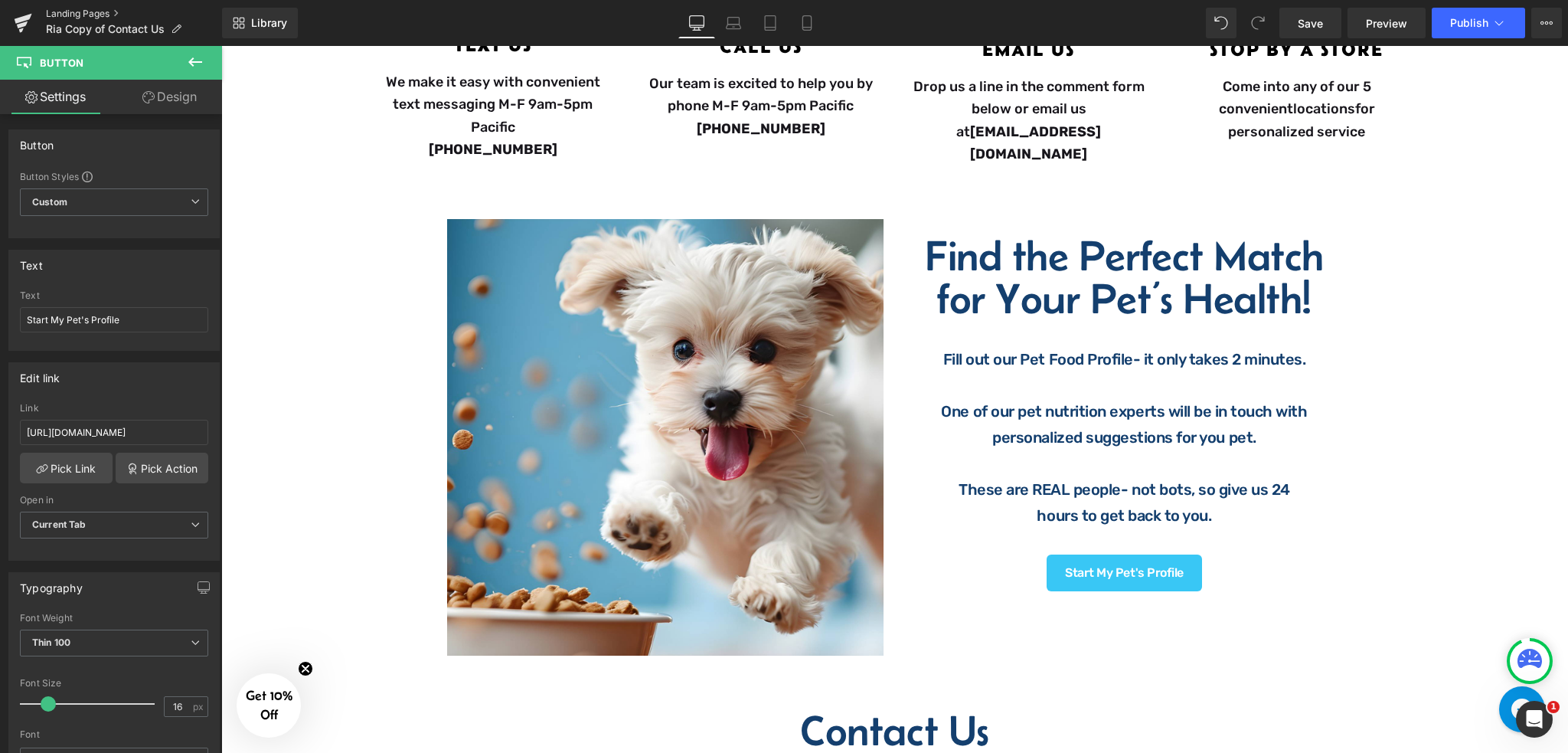
click at [87, 8] on link "Landing Pages" at bounding box center [134, 14] width 176 height 12
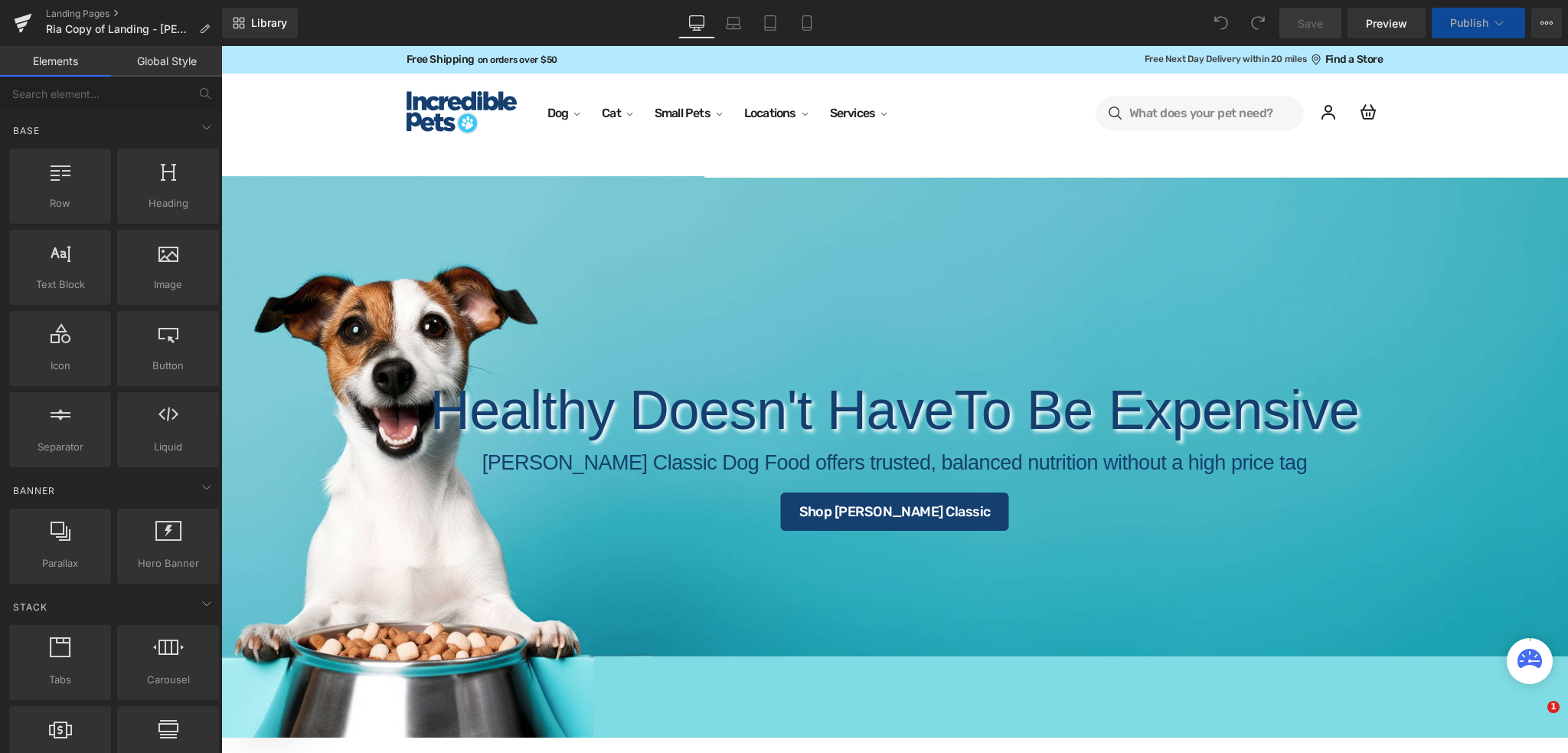
scroll to position [1430, 0]
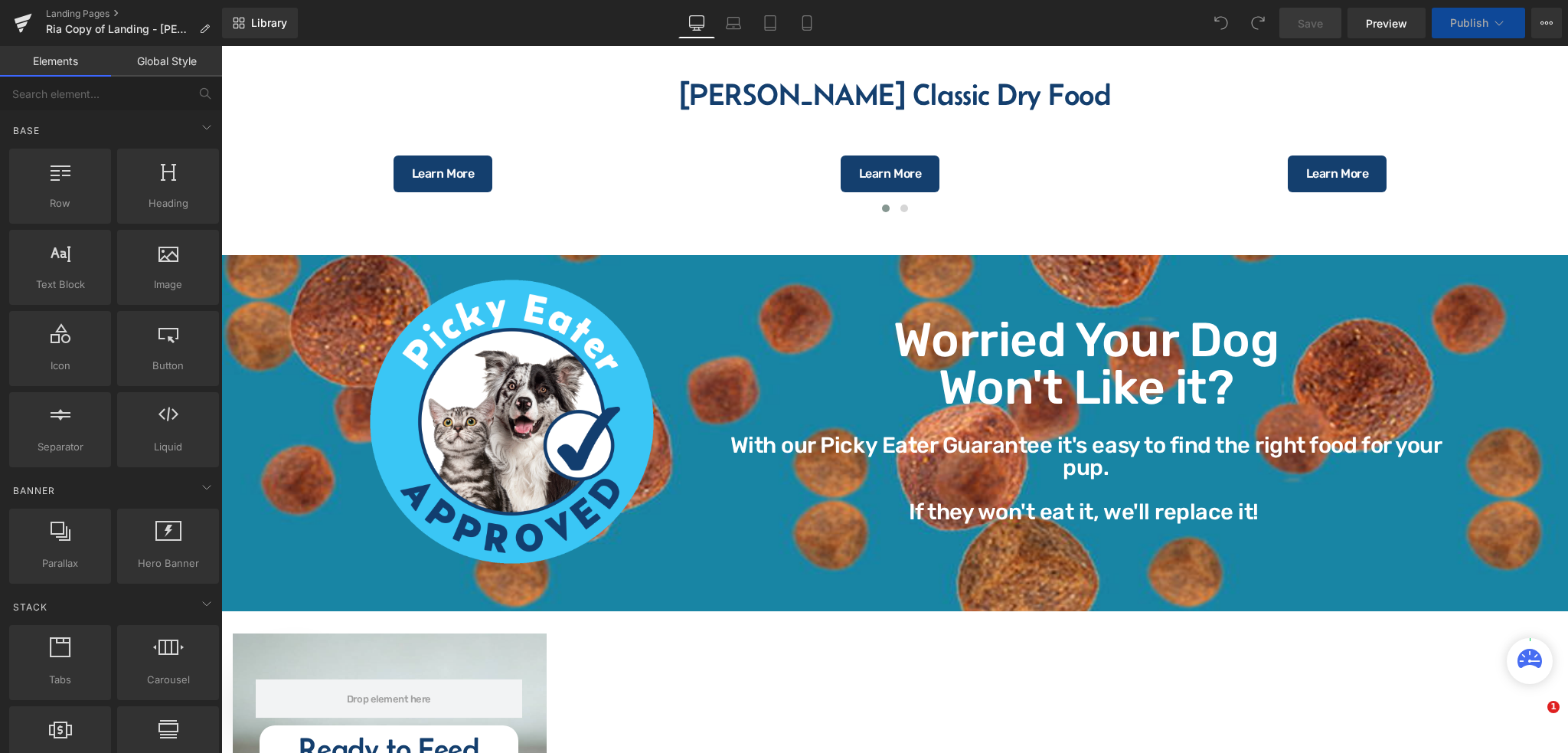
select select "30-lb"
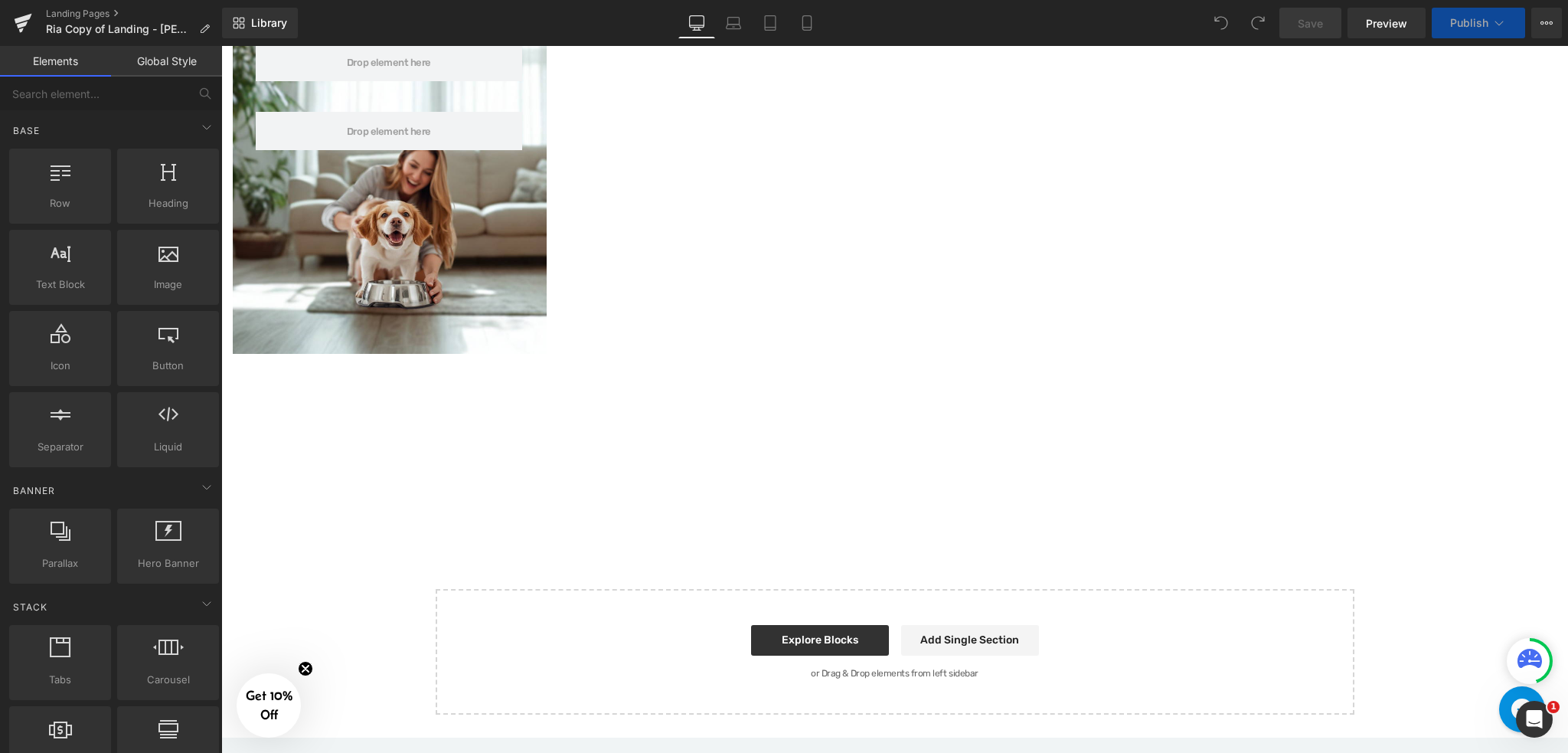
scroll to position [3065, 0]
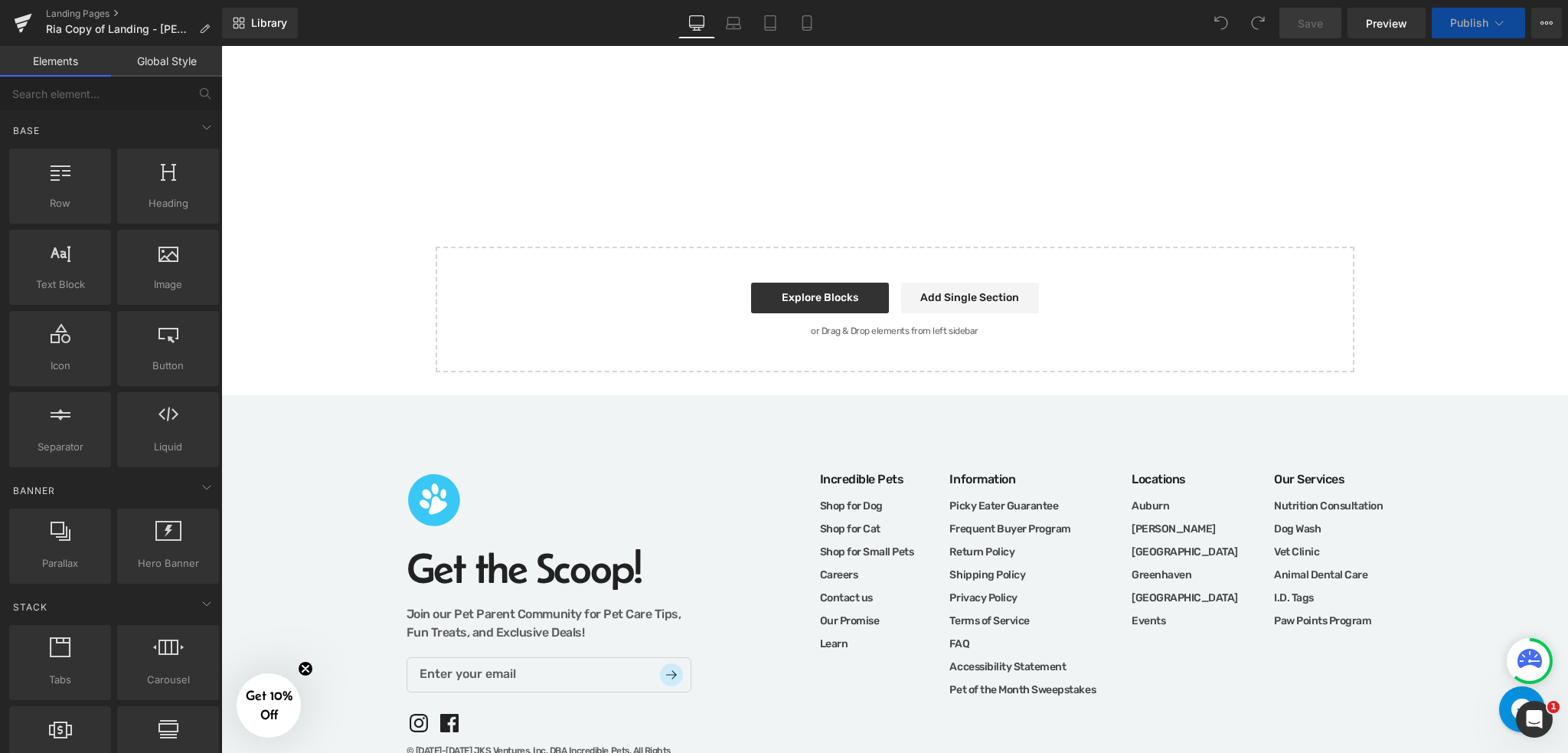
select select "15-lb"
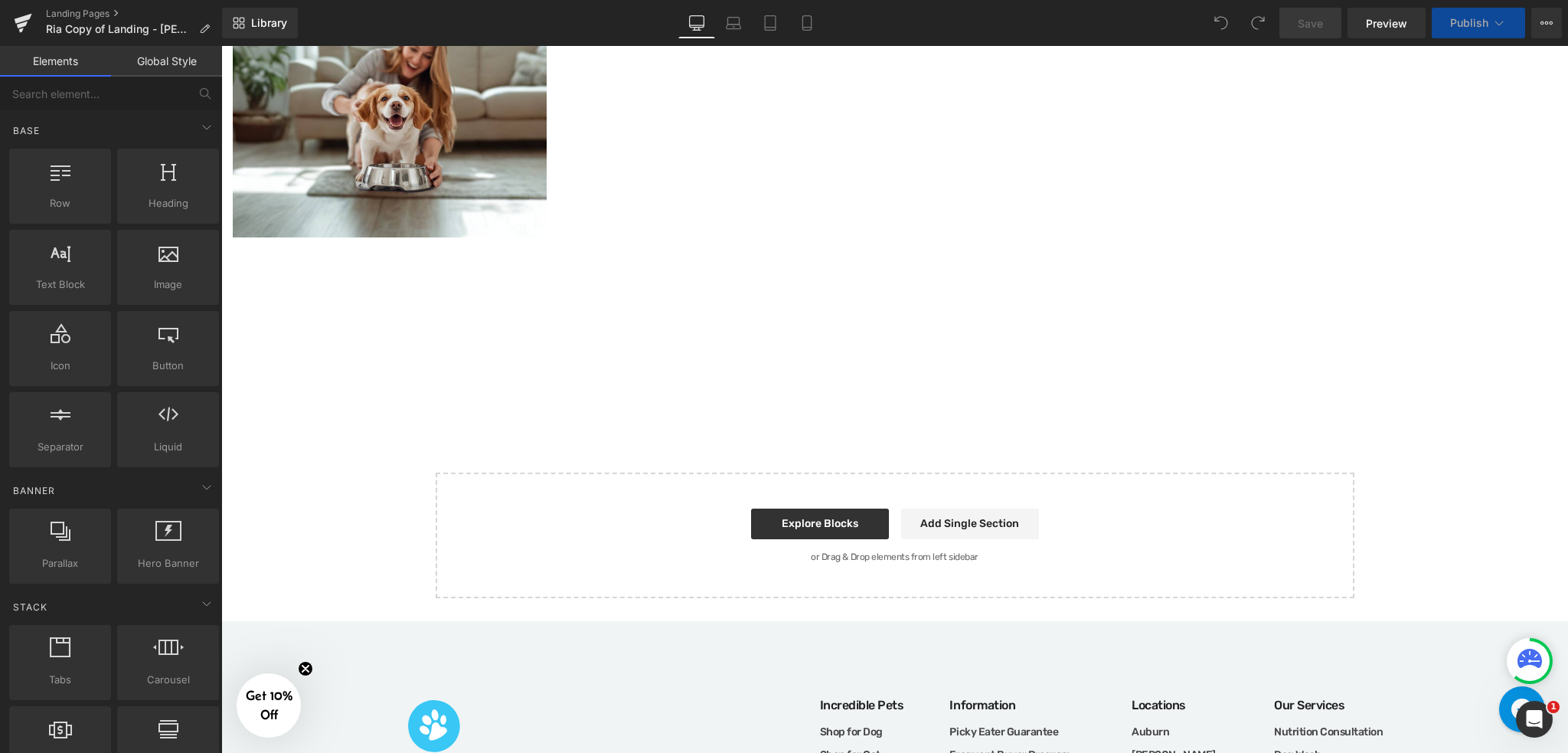
select select "15-lb"
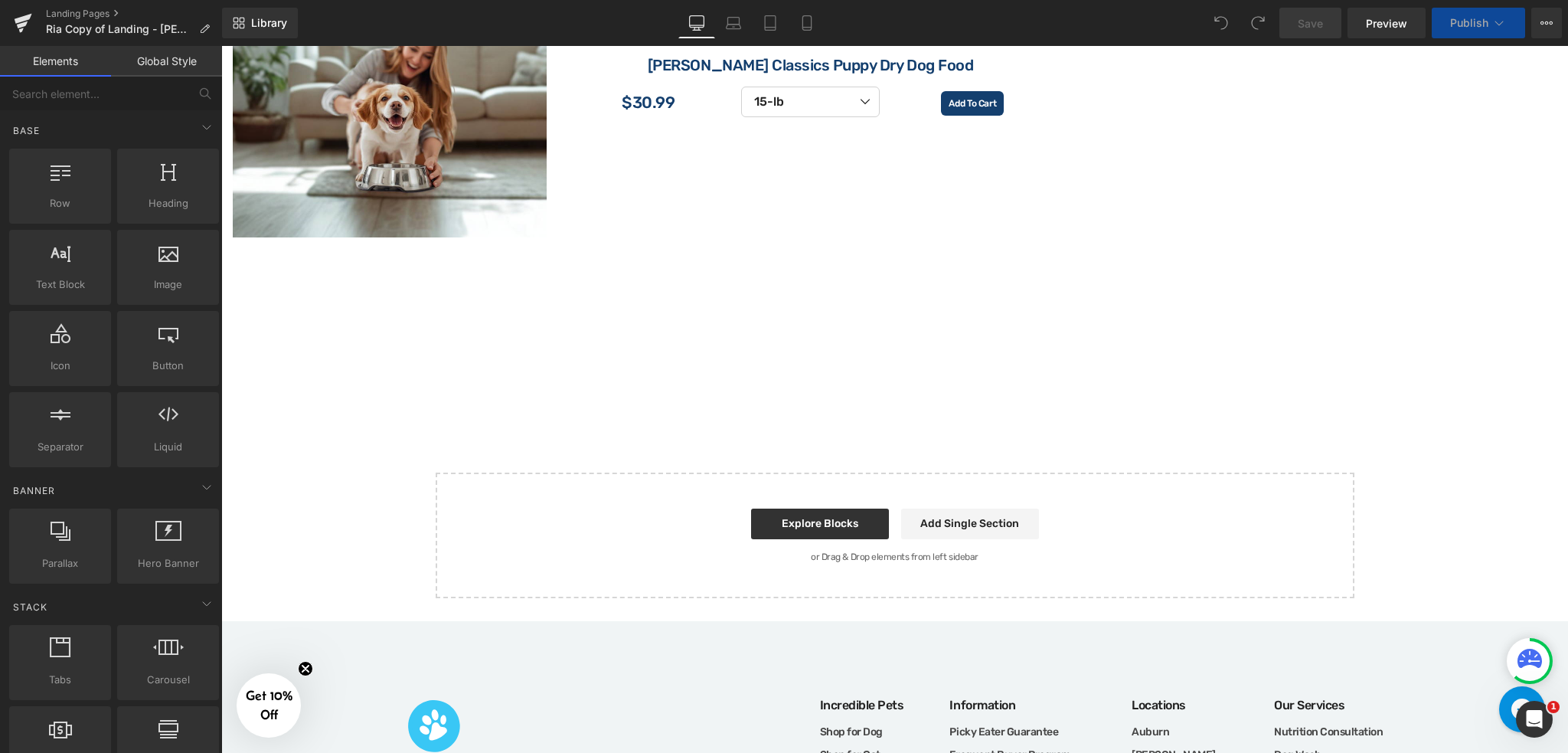
select select "15-lb"
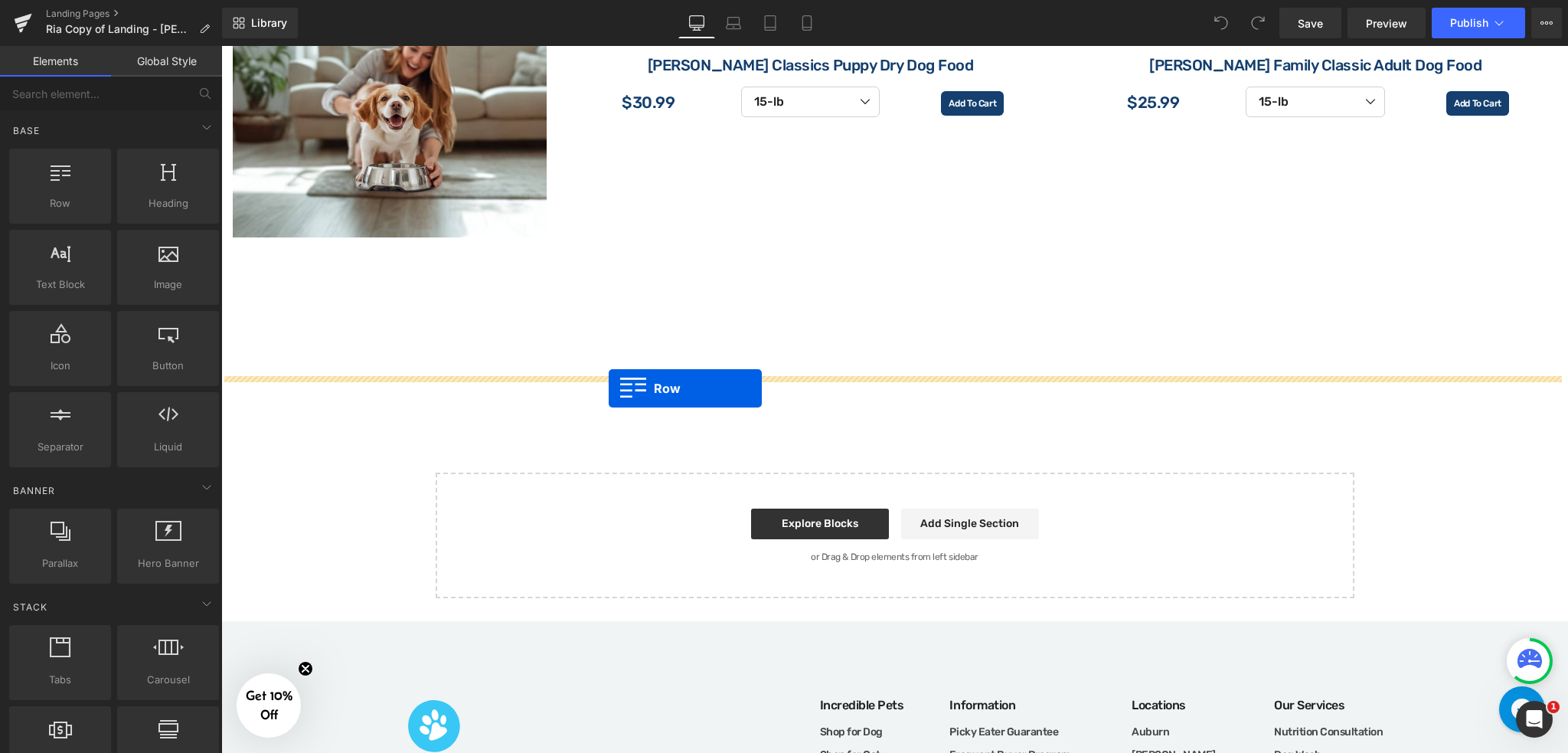
drag, startPoint x: 271, startPoint y: 224, endPoint x: 608, endPoint y: 389, distance: 375.2
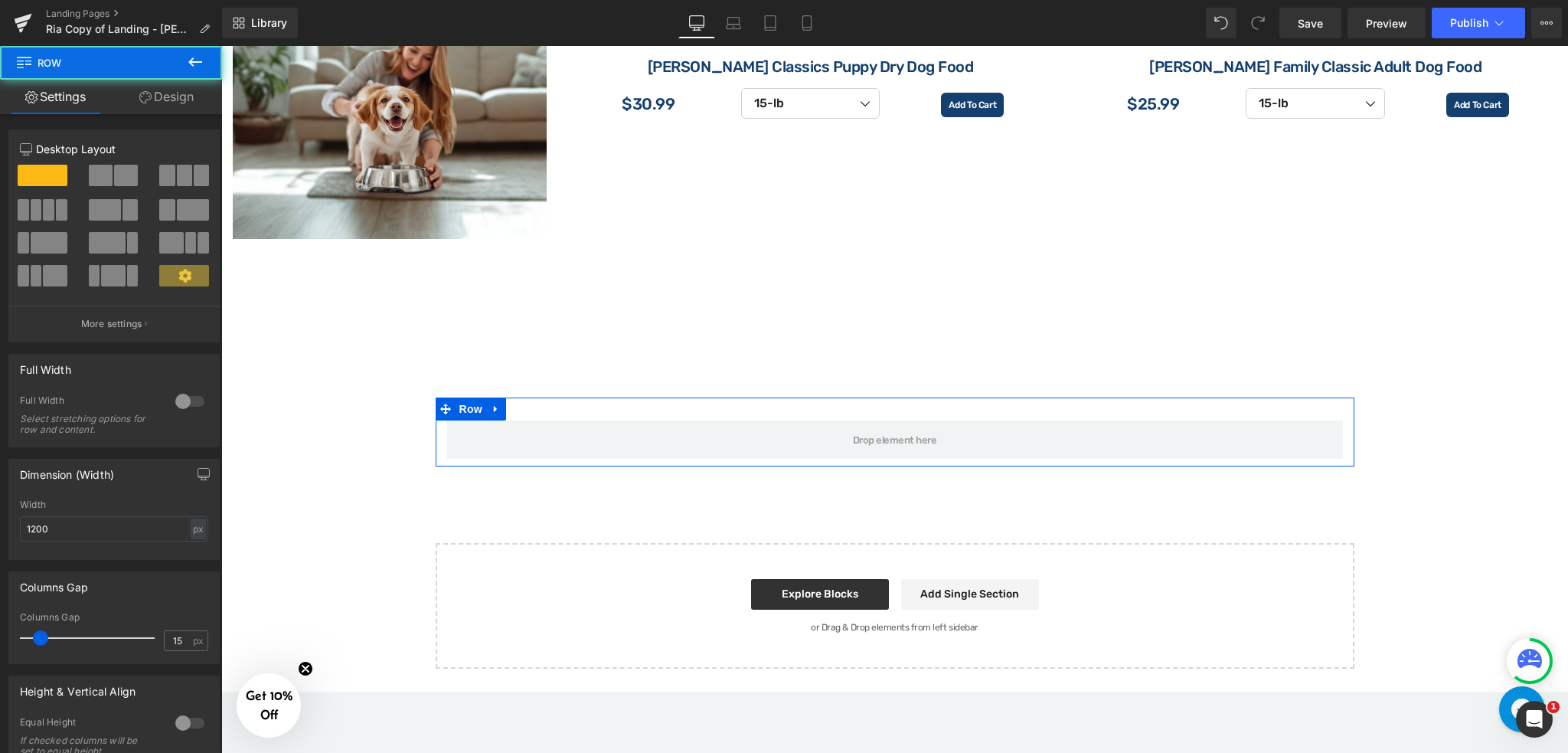
scroll to position [2841, 0]
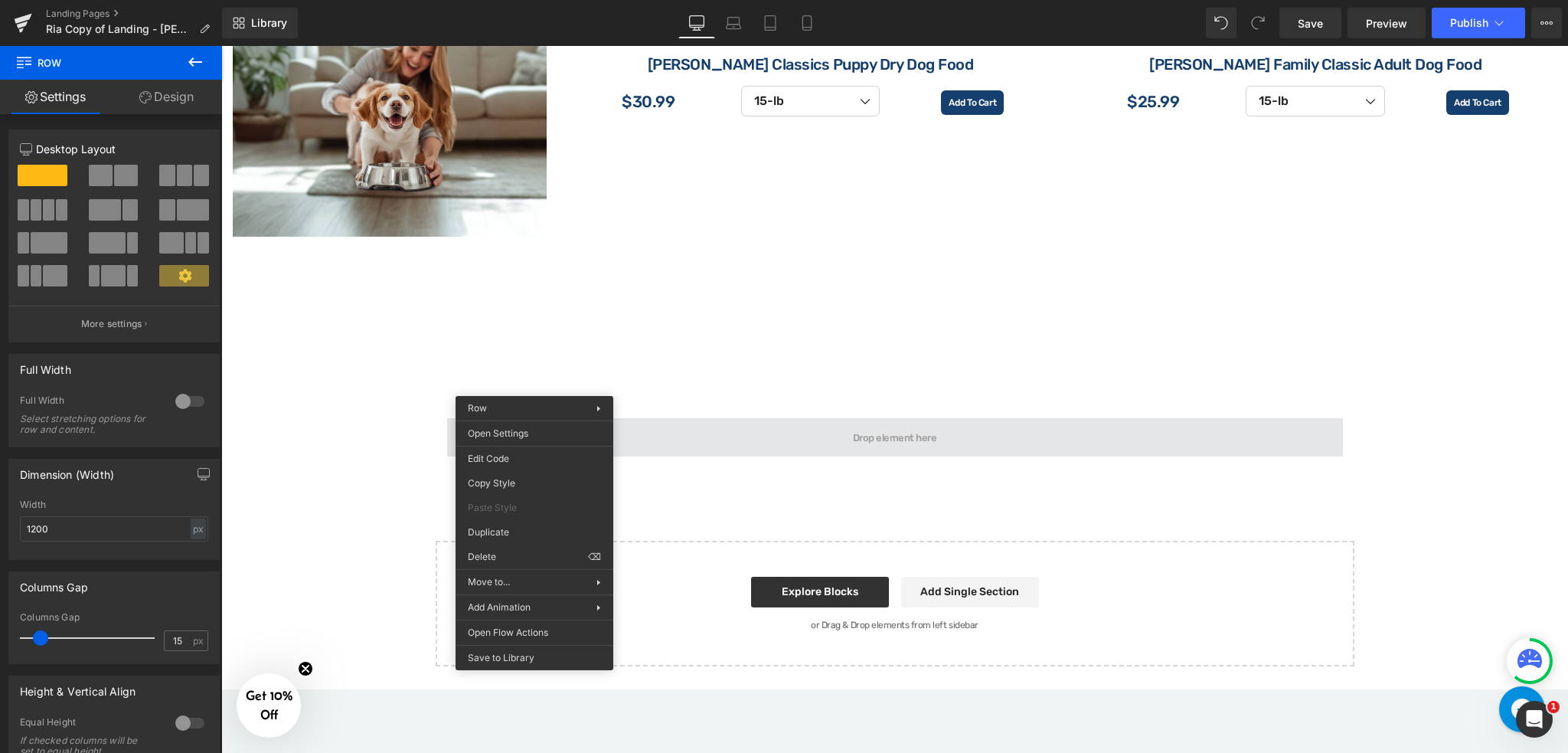
click at [807, 419] on span at bounding box center [895, 437] width 896 height 38
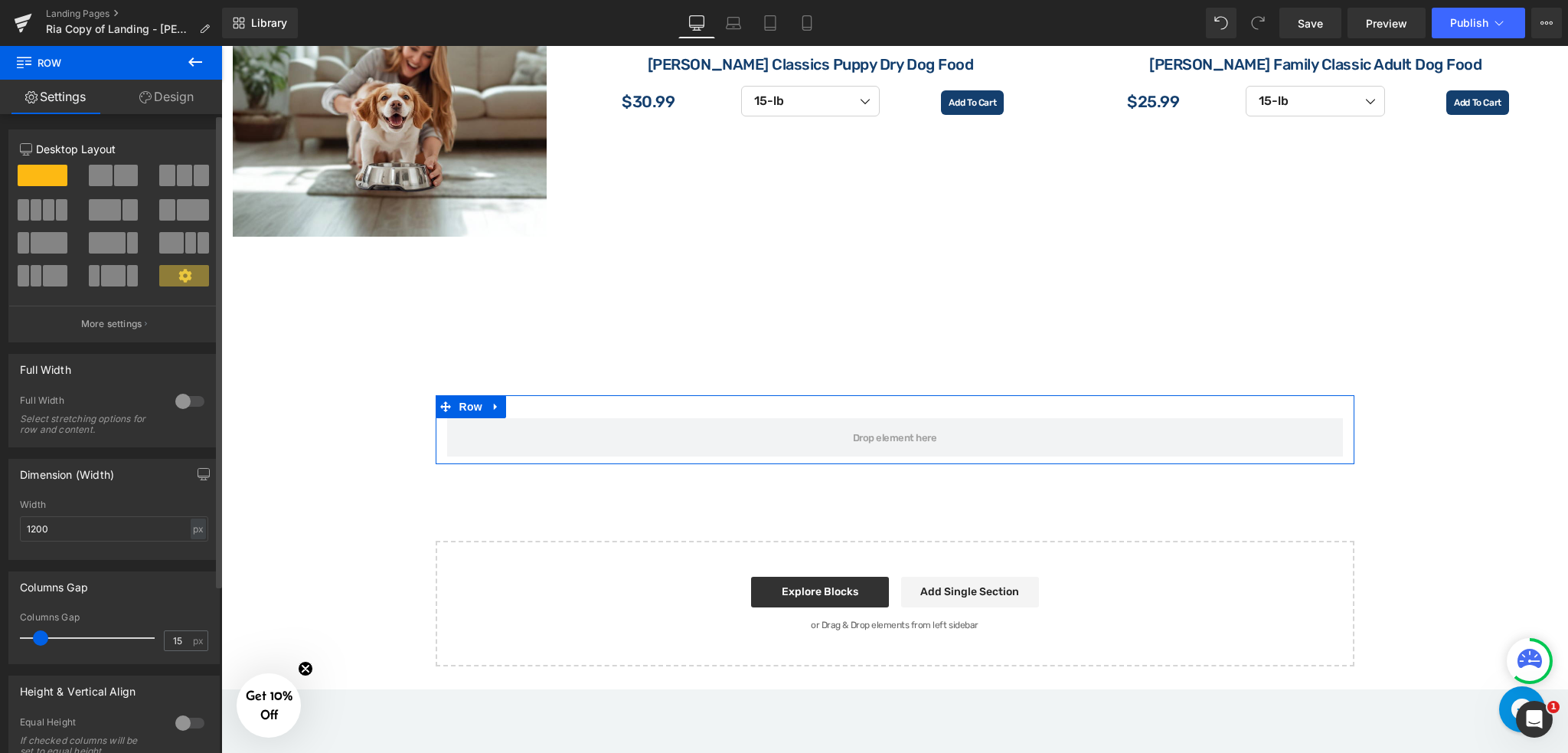
click at [114, 184] on span at bounding box center [126, 175] width 24 height 21
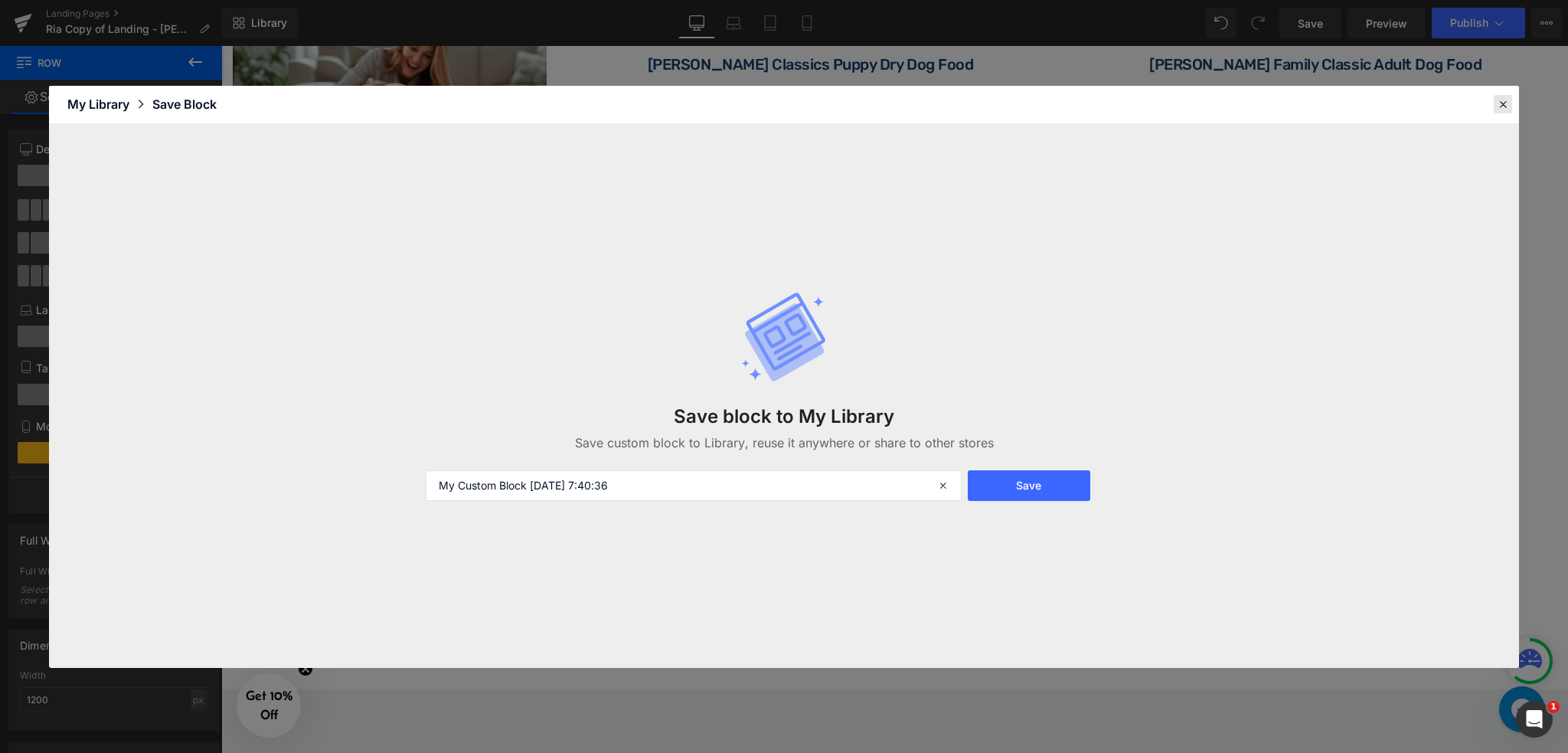
drag, startPoint x: 1503, startPoint y: 99, endPoint x: 1155, endPoint y: 87, distance: 348.2
click at [1503, 98] on icon at bounding box center [1503, 104] width 14 height 14
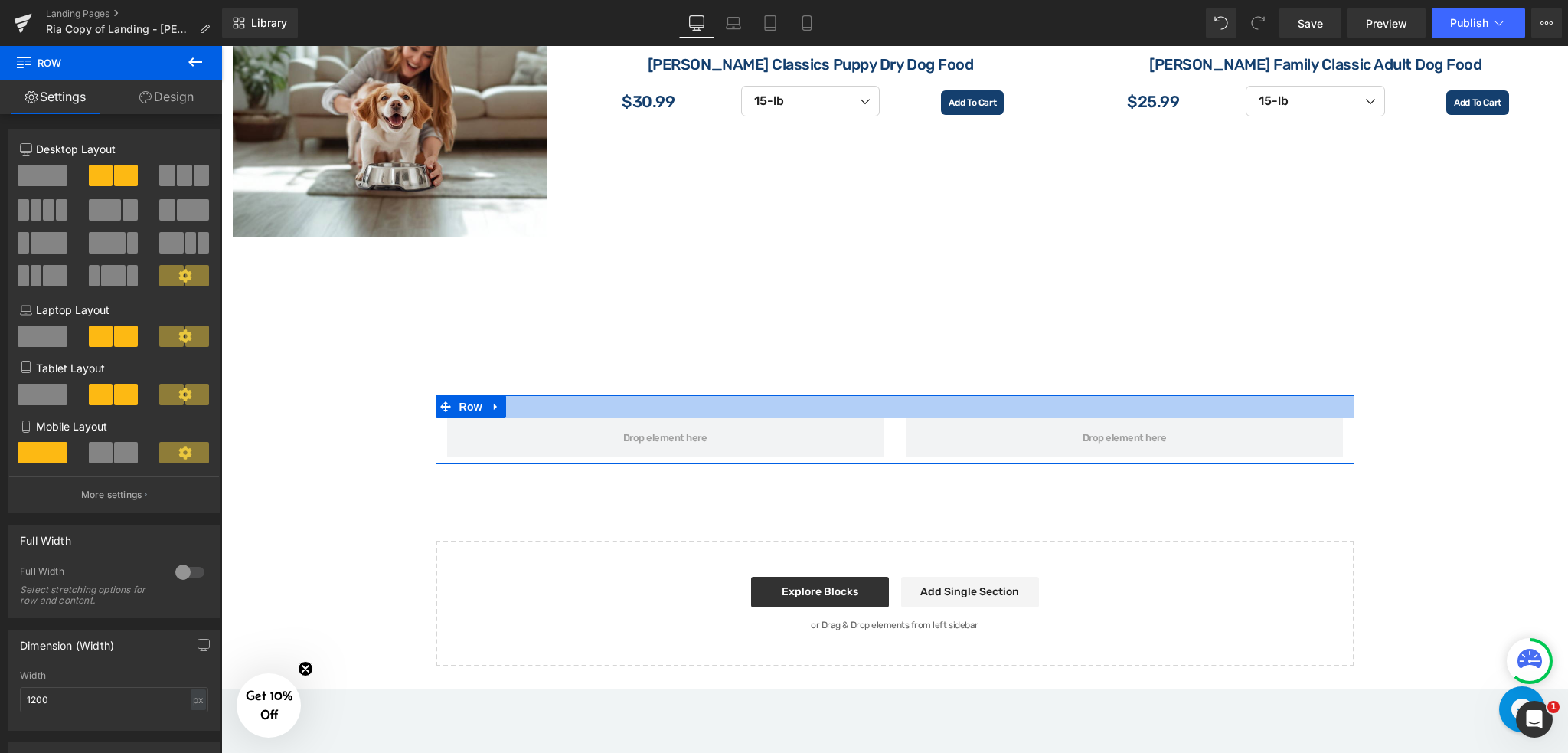
click at [598, 396] on div at bounding box center [894, 407] width 919 height 23
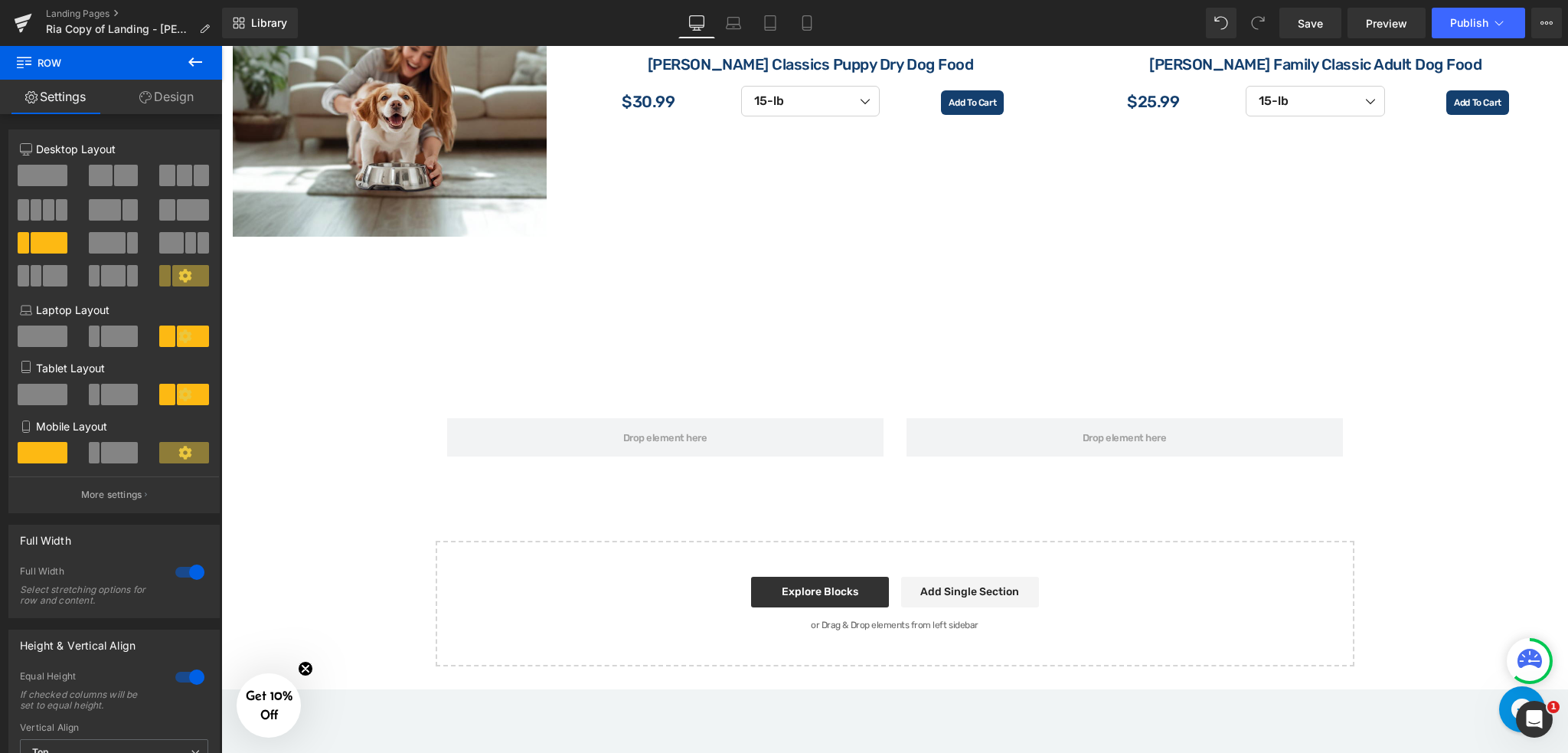
click at [191, 61] on icon at bounding box center [195, 62] width 19 height 19
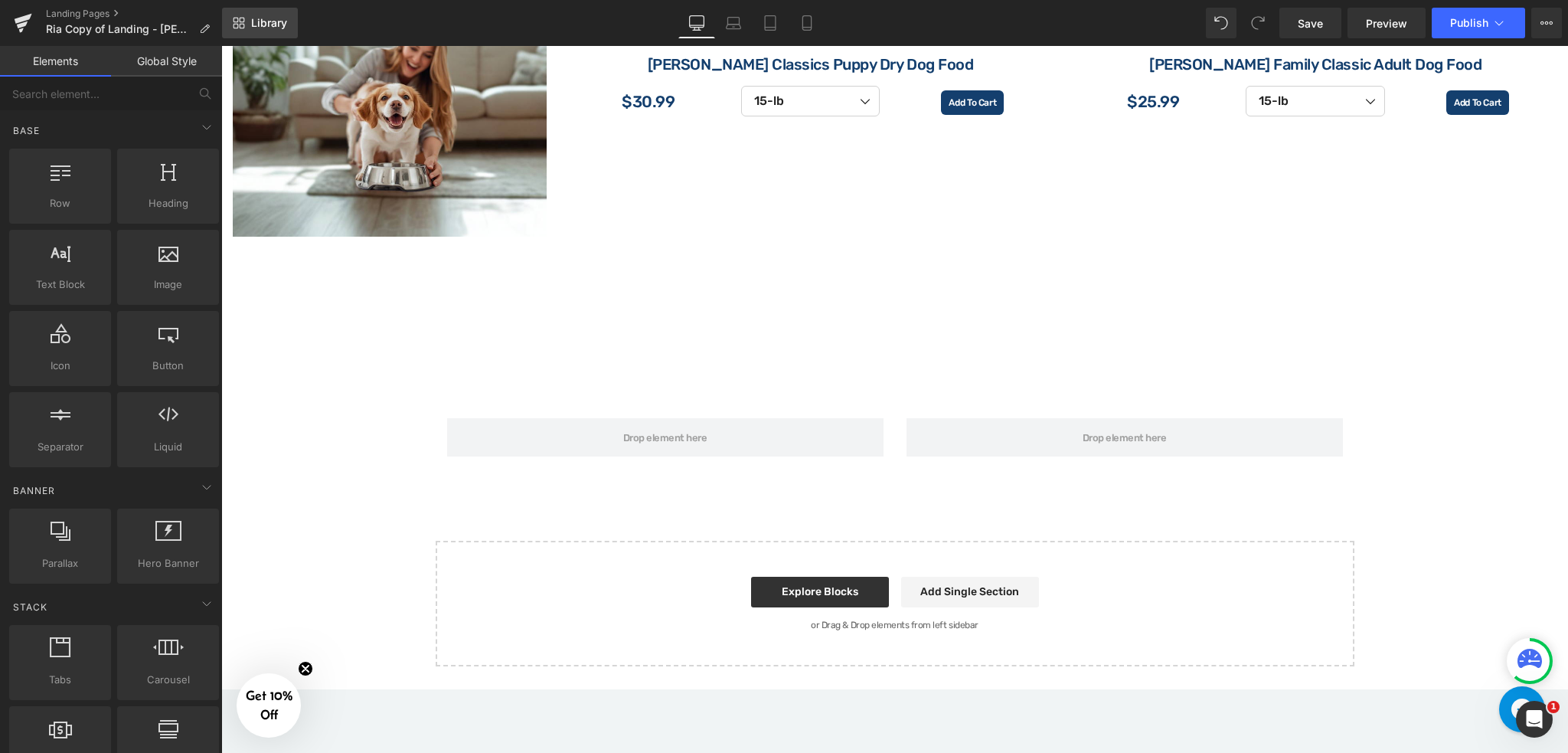
click at [243, 17] on icon at bounding box center [238, 23] width 12 height 12
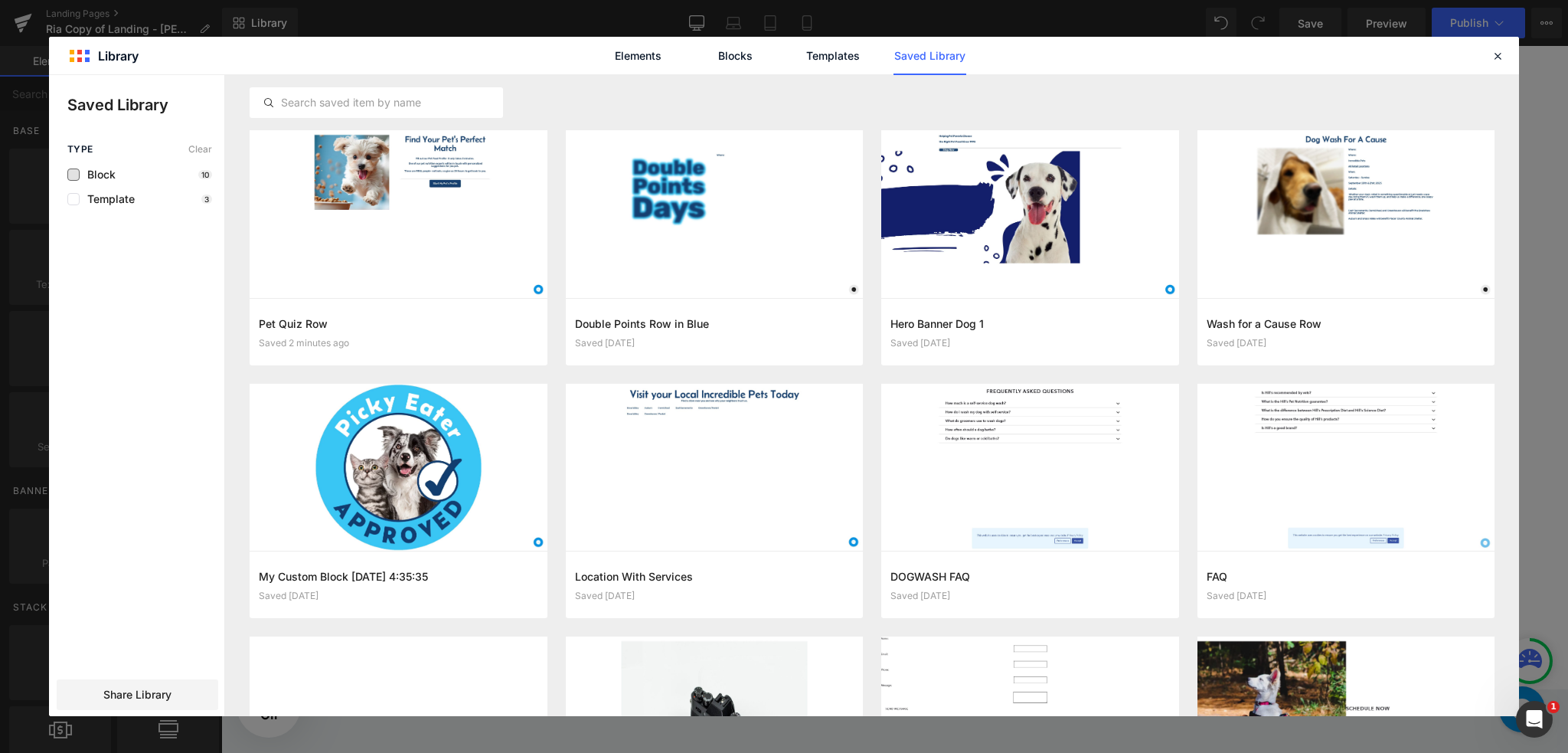
click at [106, 177] on span "Block" at bounding box center [98, 175] width 36 height 12
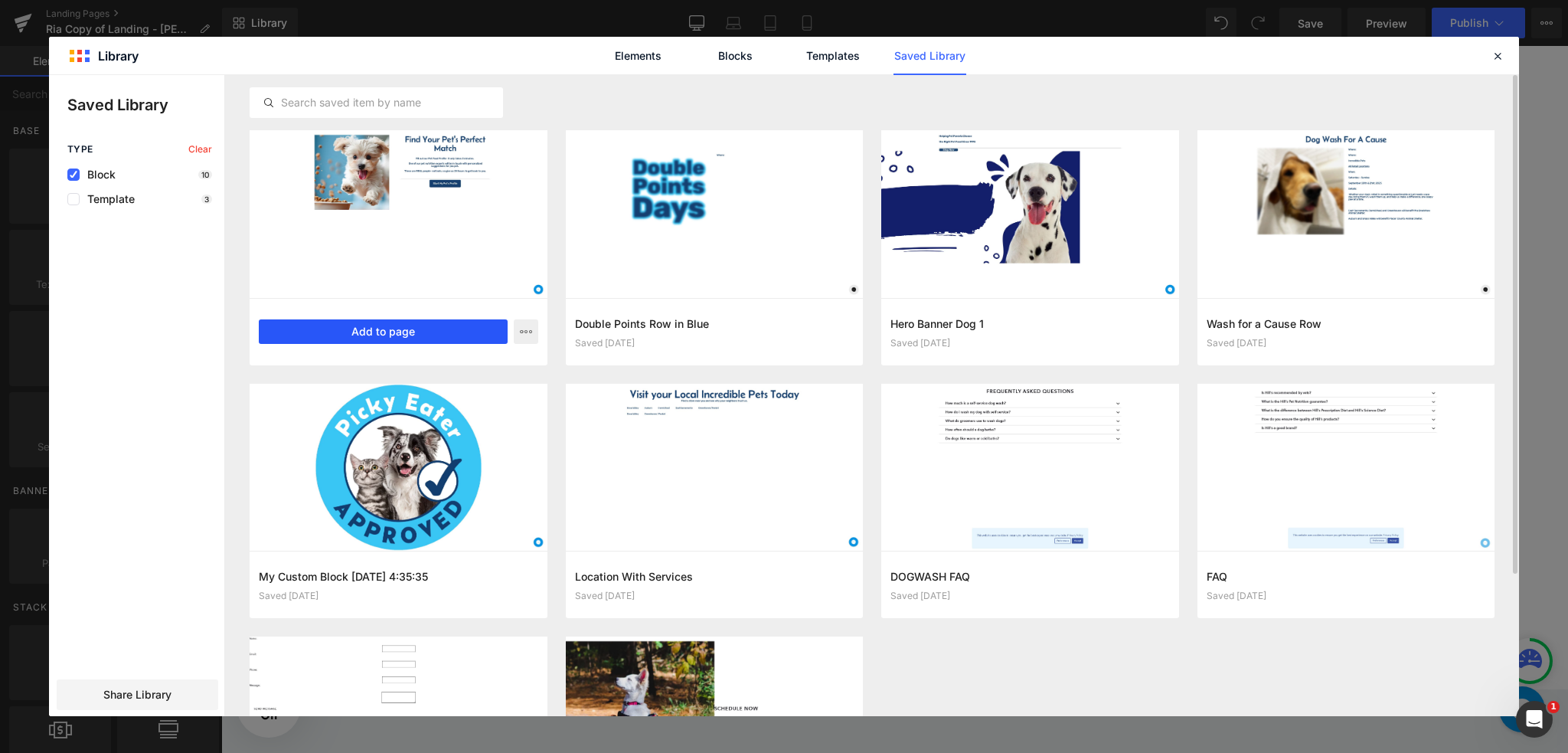
click at [401, 328] on button "Add to page" at bounding box center [383, 331] width 249 height 25
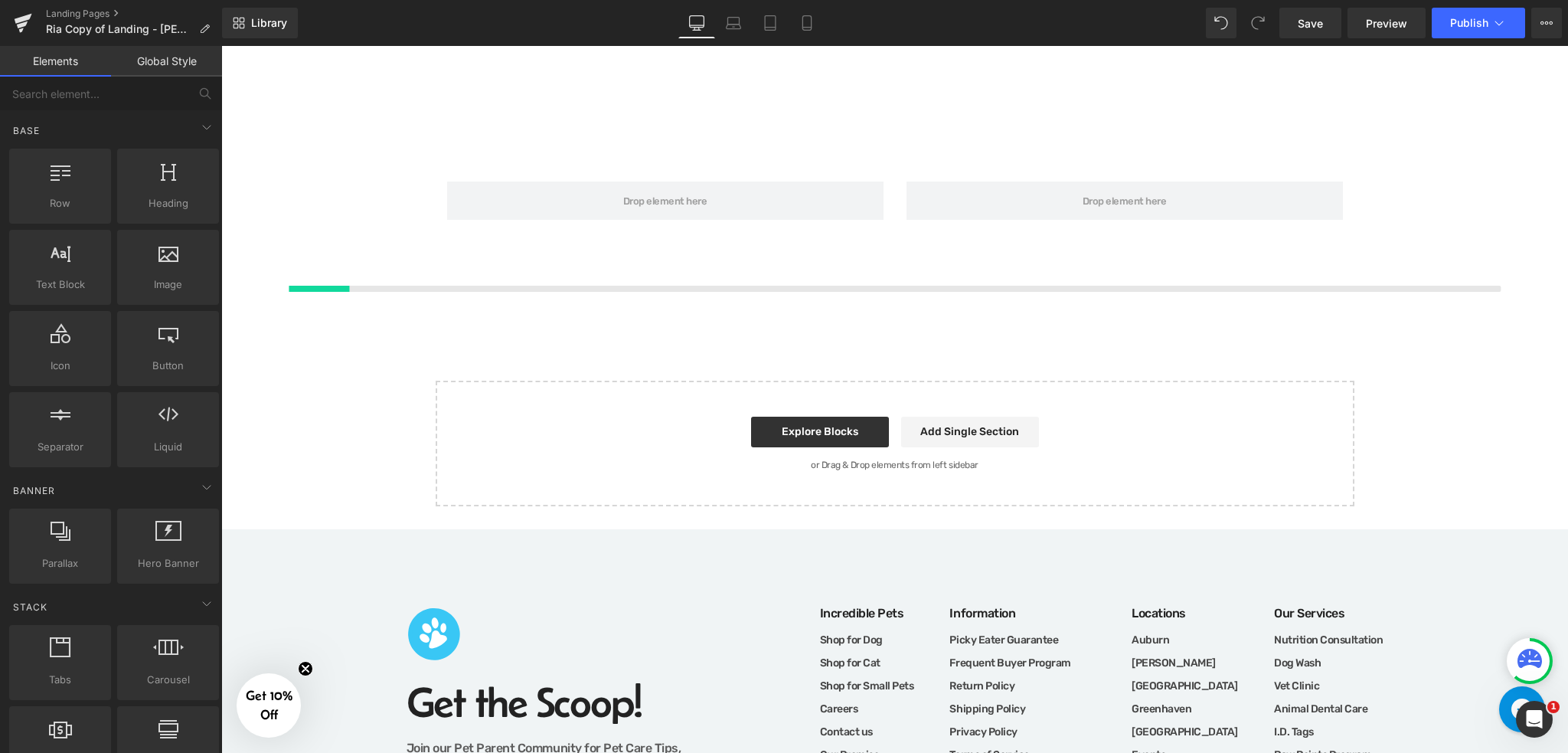
scroll to position [2959, 0]
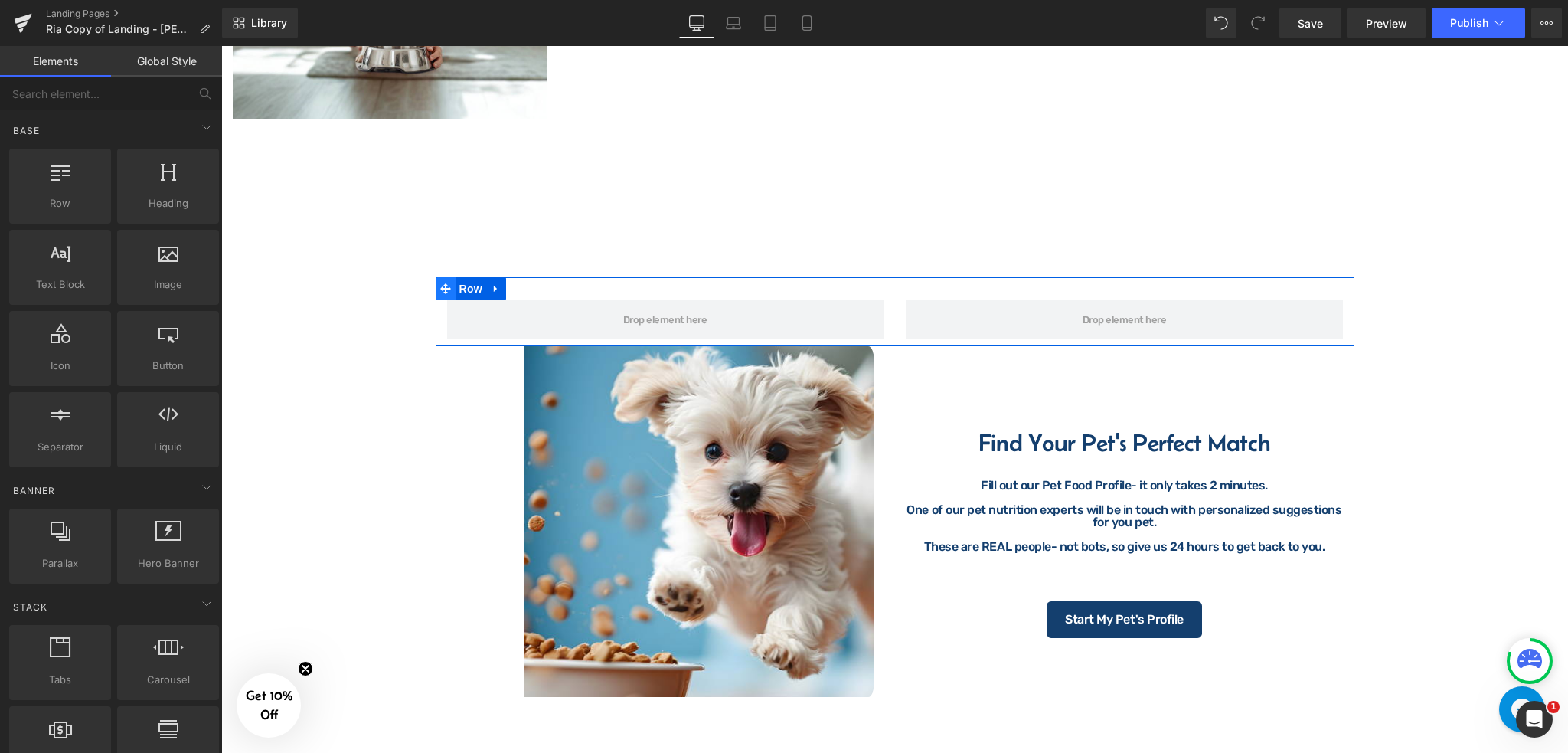
click at [443, 284] on icon at bounding box center [445, 289] width 11 height 12
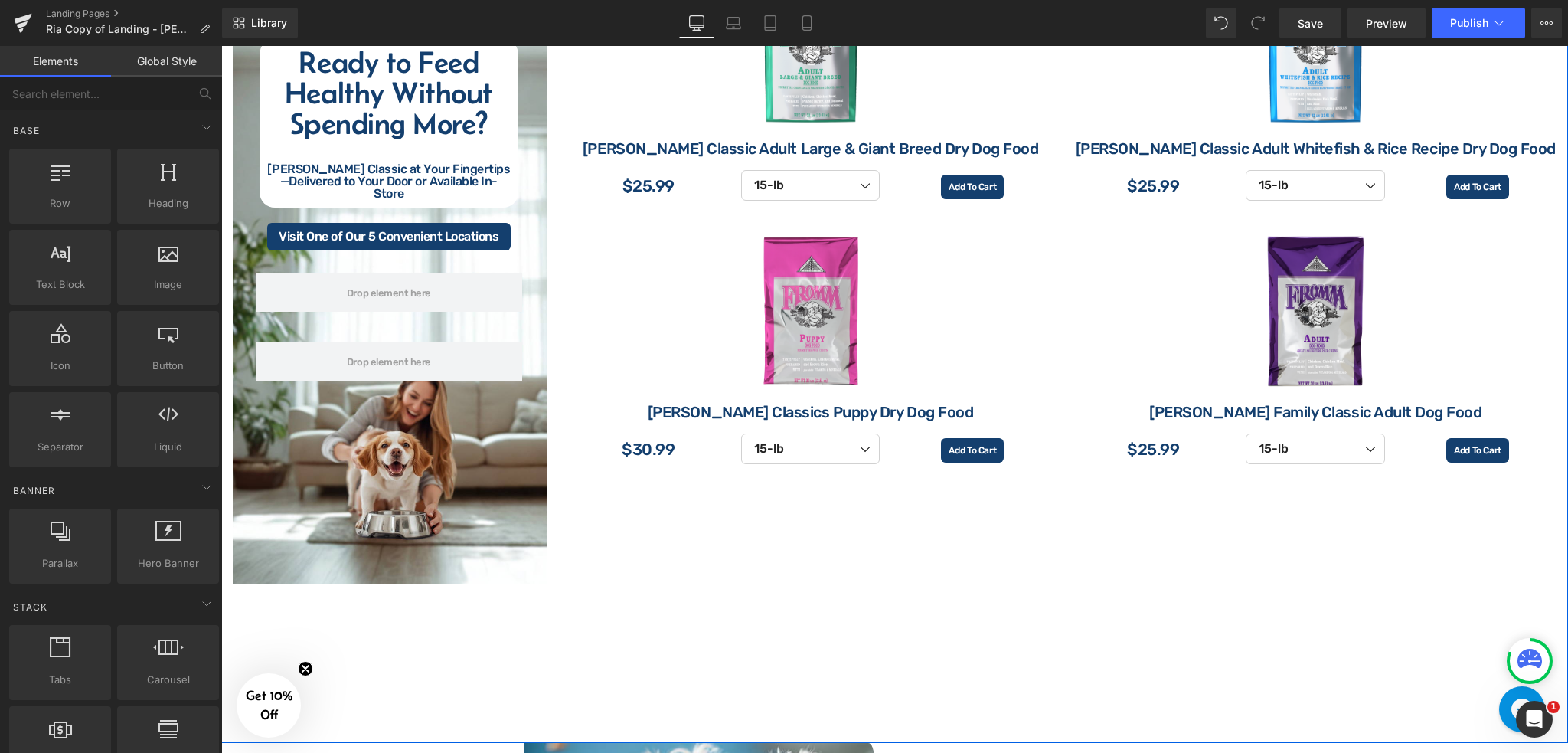
scroll to position [2484, 0]
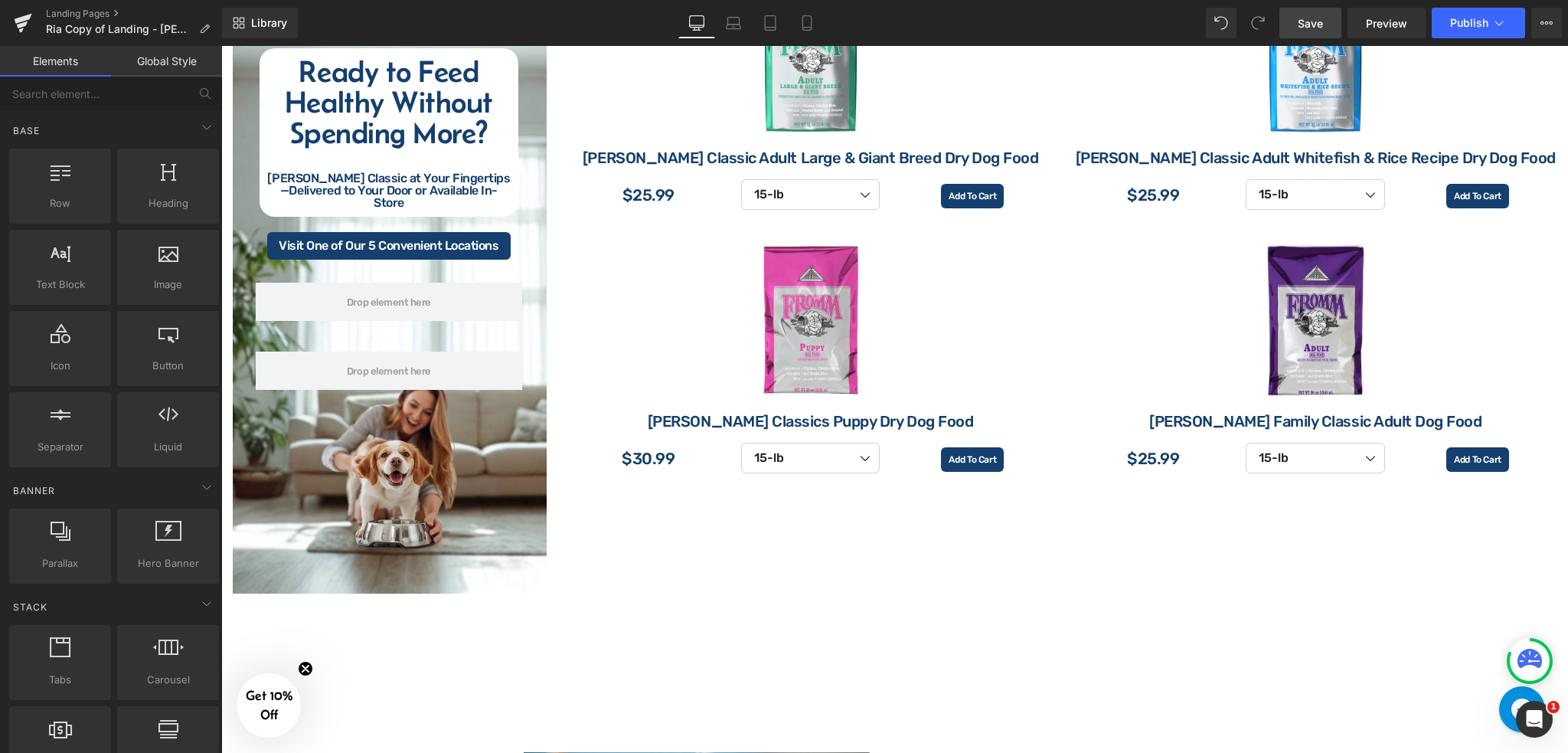
click at [1307, 27] on span "Save" at bounding box center [1311, 23] width 25 height 16
click at [804, 26] on icon at bounding box center [807, 23] width 15 height 15
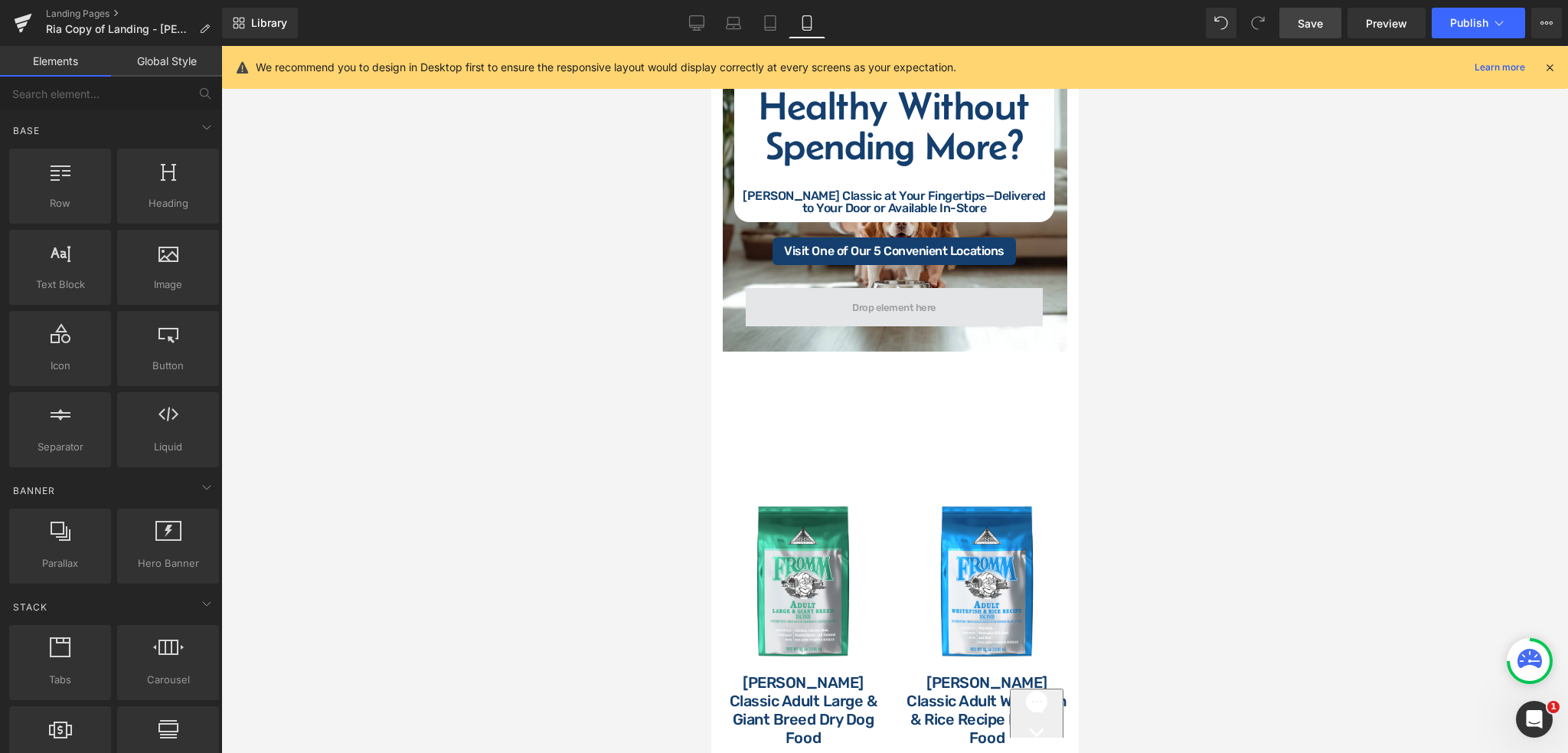
scroll to position [2408, 0]
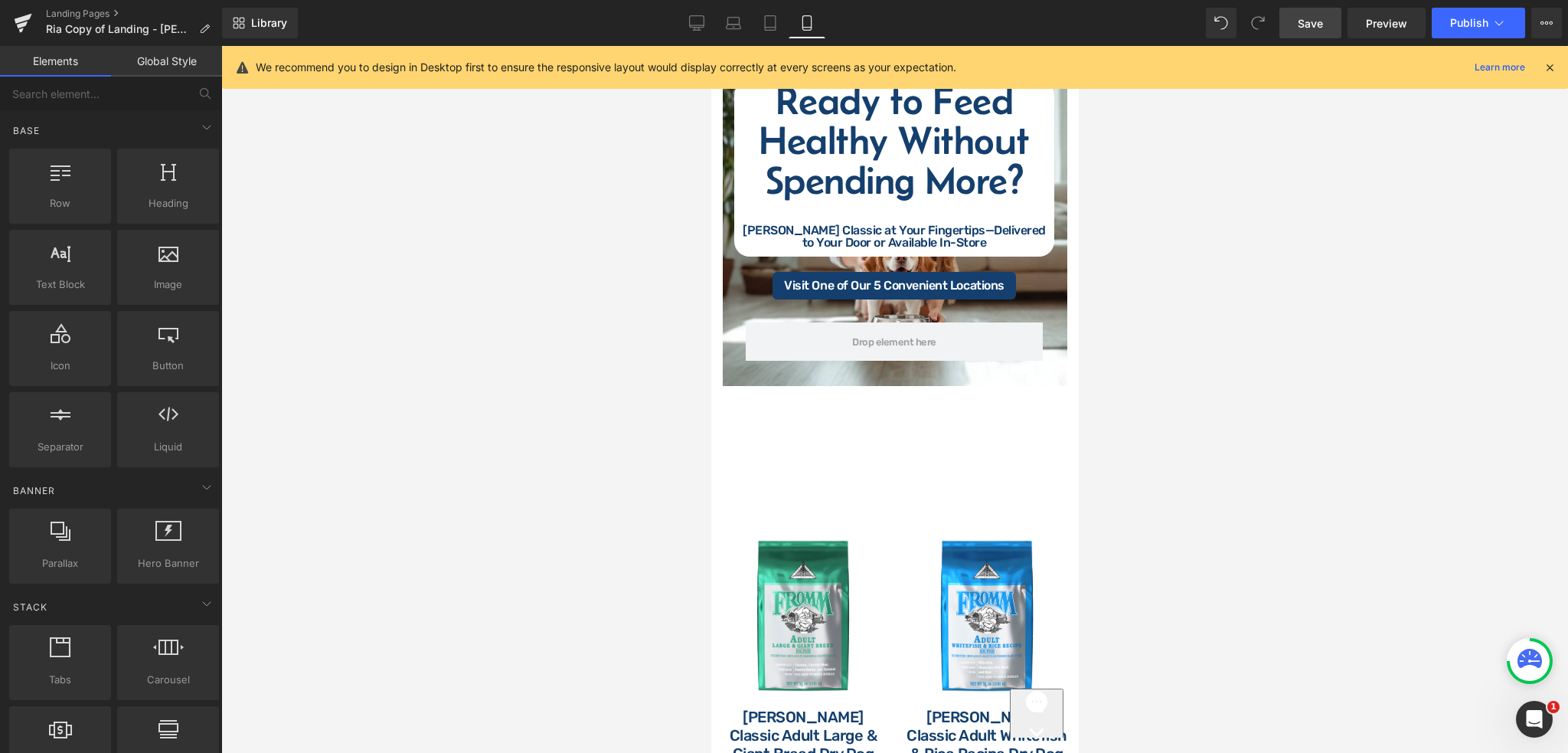
click at [1294, 14] on link "Save" at bounding box center [1310, 23] width 62 height 31
click at [90, 12] on link "Landing Pages" at bounding box center [134, 14] width 176 height 12
